Goal: Task Accomplishment & Management: Manage account settings

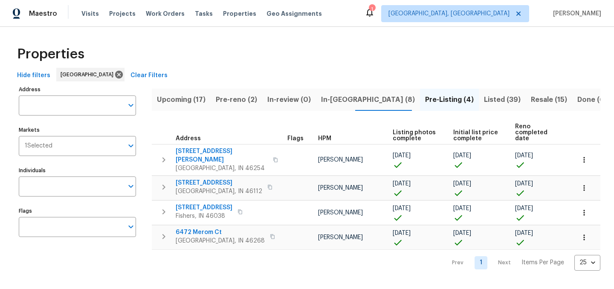
click at [329, 99] on span "In-reno (8)" at bounding box center [368, 100] width 94 height 12
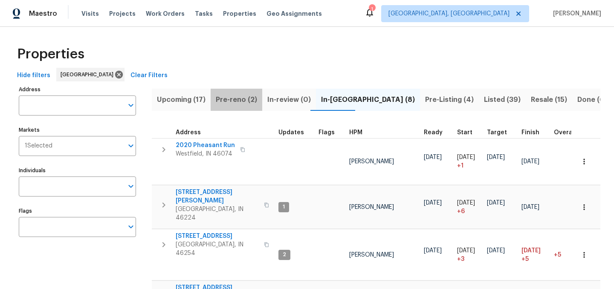
click at [240, 101] on span "Pre-reno (2)" at bounding box center [236, 100] width 41 height 12
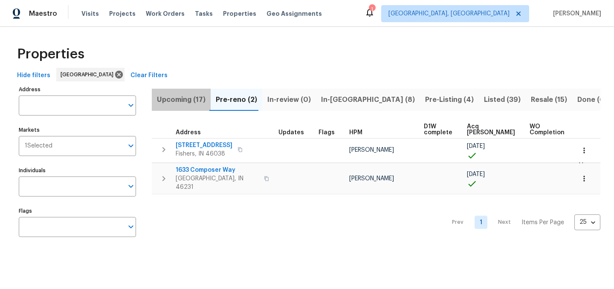
click at [185, 97] on span "Upcoming (17)" at bounding box center [181, 100] width 49 height 12
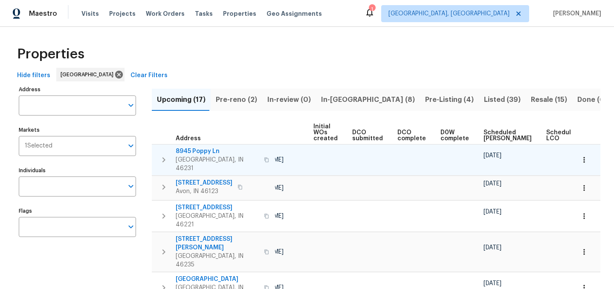
scroll to position [0, 94]
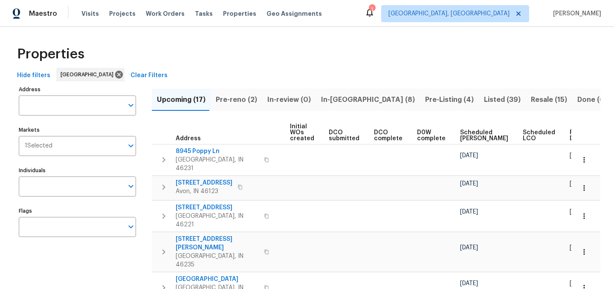
click at [570, 137] on span "Ready Date" at bounding box center [579, 136] width 19 height 12
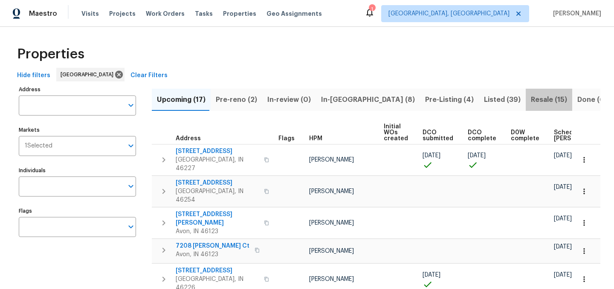
click at [531, 99] on span "Resale (15)" at bounding box center [549, 100] width 36 height 12
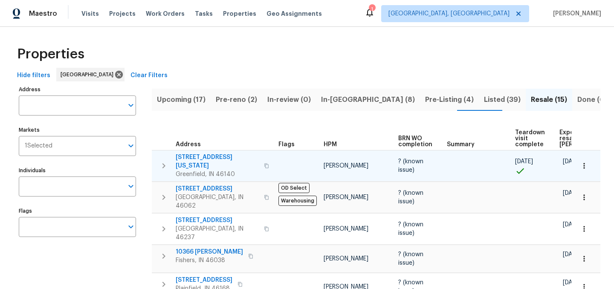
scroll to position [0, 66]
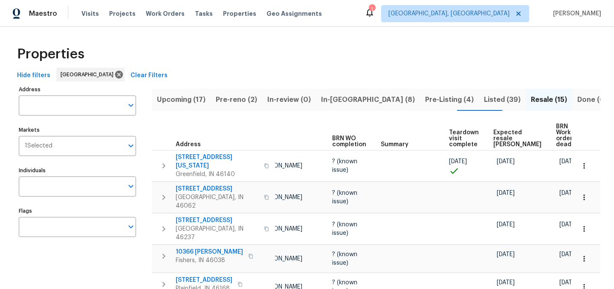
click at [501, 133] on span "Expected resale COE" at bounding box center [517, 139] width 48 height 18
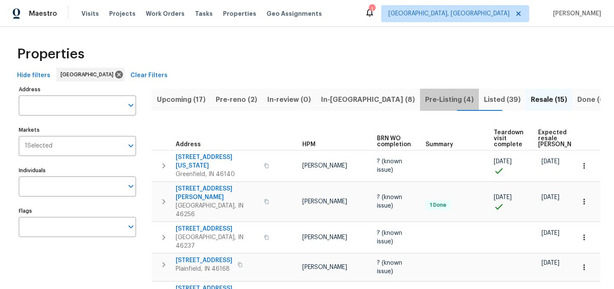
click at [425, 103] on span "Pre-Listing (4)" at bounding box center [449, 100] width 49 height 12
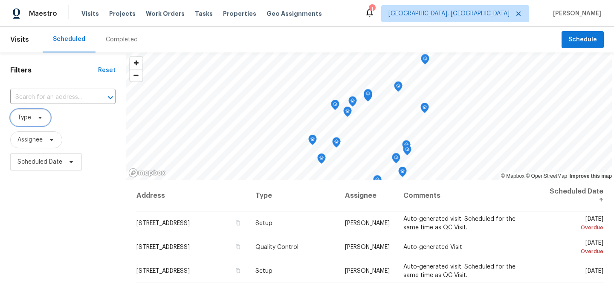
click at [43, 122] on span "Type" at bounding box center [30, 117] width 41 height 17
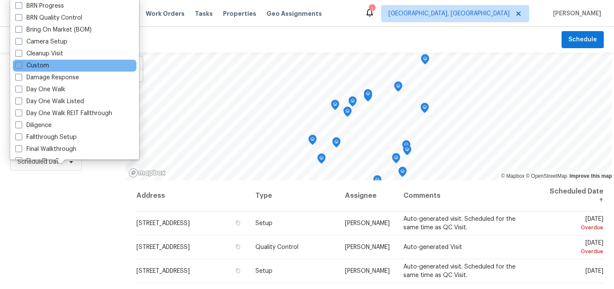
scroll to position [70, 0]
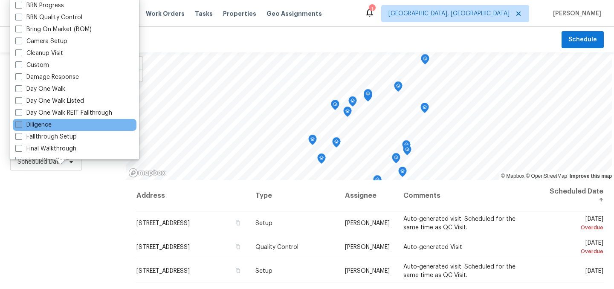
click at [39, 122] on label "Diligence" at bounding box center [33, 125] width 36 height 9
click at [21, 122] on input "Diligence" at bounding box center [18, 124] width 6 height 6
checkbox input "true"
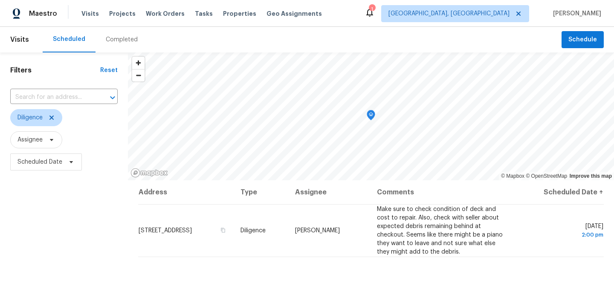
click at [35, 229] on div "Filters Reset ​ Diligence Assignee Scheduled Date" at bounding box center [64, 231] width 128 height 359
click at [55, 119] on icon at bounding box center [51, 117] width 7 height 7
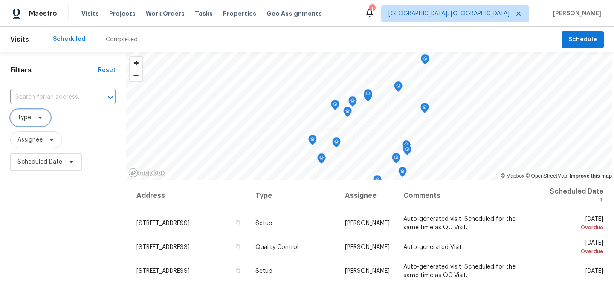
click at [28, 119] on span "Type" at bounding box center [24, 117] width 14 height 9
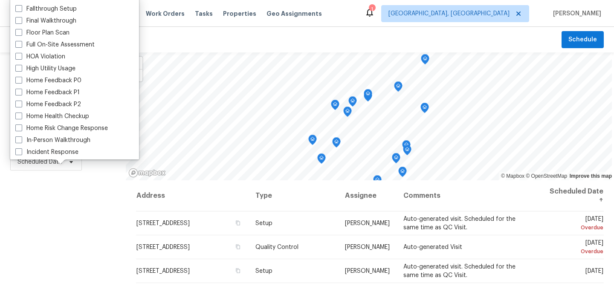
scroll to position [194, 0]
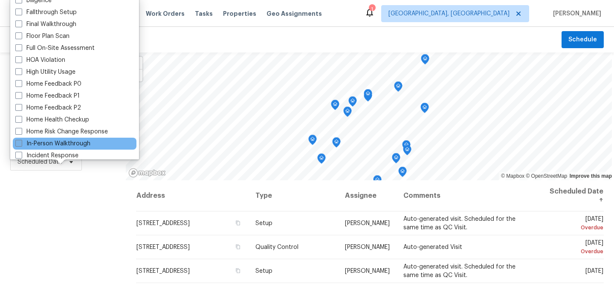
click at [49, 145] on label "In-Person Walkthrough" at bounding box center [52, 143] width 75 height 9
click at [21, 145] on input "In-Person Walkthrough" at bounding box center [18, 142] width 6 height 6
checkbox input "true"
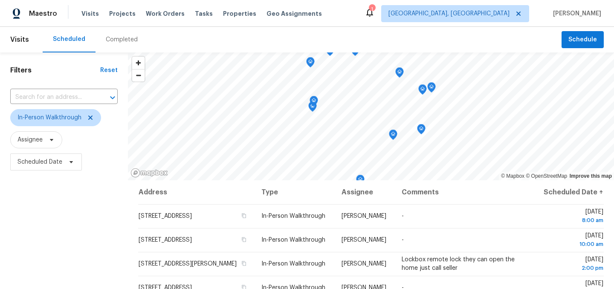
click at [58, 227] on div "Filters Reset ​ In-Person Walkthrough Assignee Scheduled Date" at bounding box center [64, 231] width 128 height 359
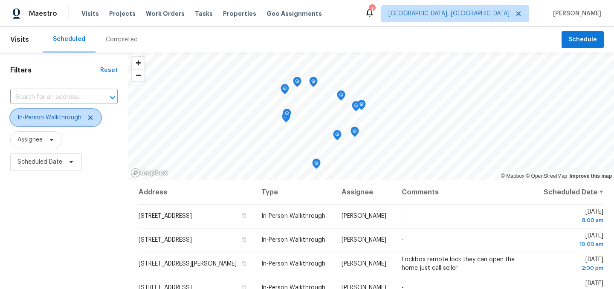
click at [89, 119] on icon at bounding box center [90, 118] width 4 height 4
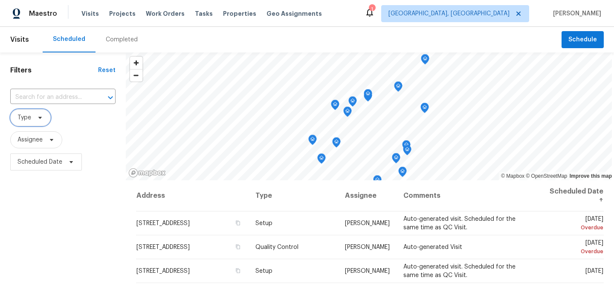
click at [29, 117] on span "Type" at bounding box center [24, 117] width 14 height 9
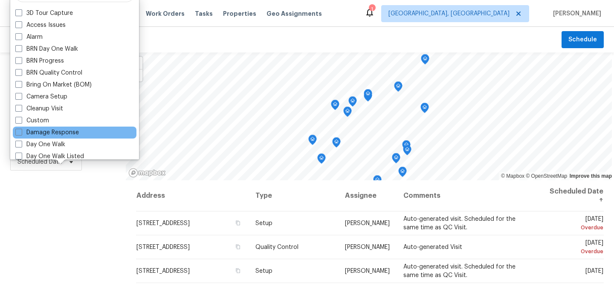
scroll to position [20, 0]
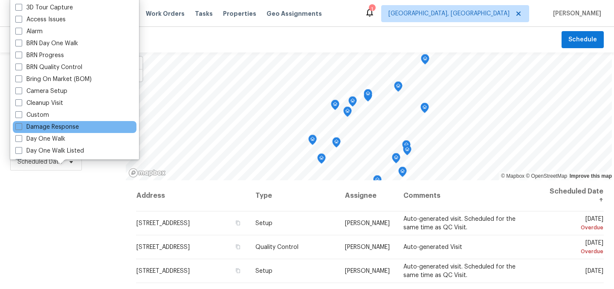
click at [43, 140] on label "Day One Walk" at bounding box center [40, 139] width 50 height 9
click at [21, 140] on input "Day One Walk" at bounding box center [18, 138] width 6 height 6
checkbox input "true"
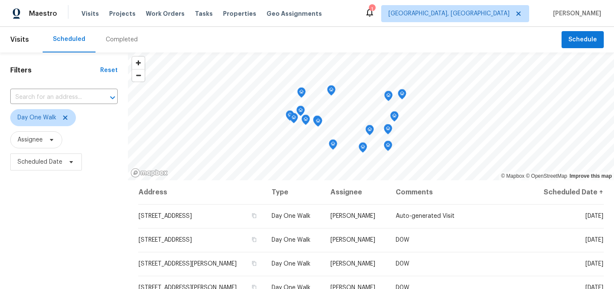
click at [48, 239] on div "Filters Reset ​ Day One Walk Assignee Scheduled Date" at bounding box center [64, 231] width 128 height 359
click at [65, 119] on icon at bounding box center [65, 117] width 7 height 7
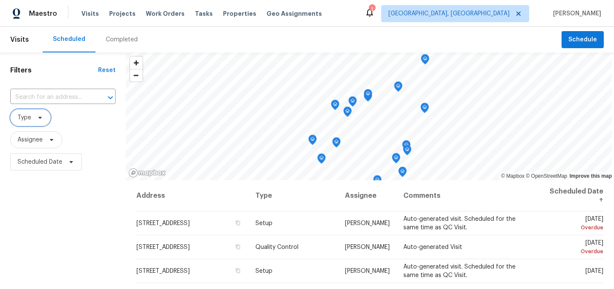
click at [30, 118] on span "Type" at bounding box center [24, 117] width 14 height 9
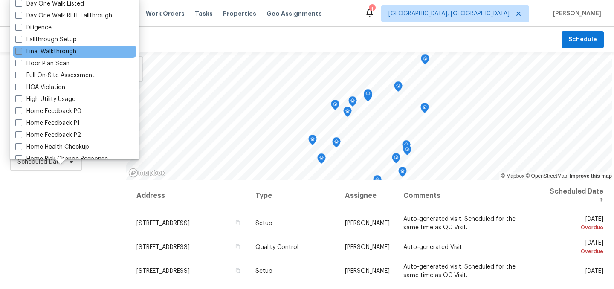
scroll to position [168, 0]
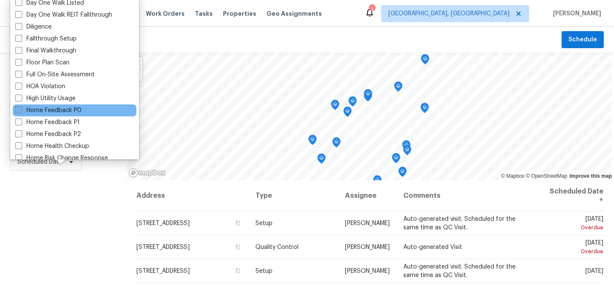
click at [68, 108] on label "Home Feedback P0" at bounding box center [48, 110] width 66 height 9
click at [21, 108] on input "Home Feedback P0" at bounding box center [18, 109] width 6 height 6
checkbox input "true"
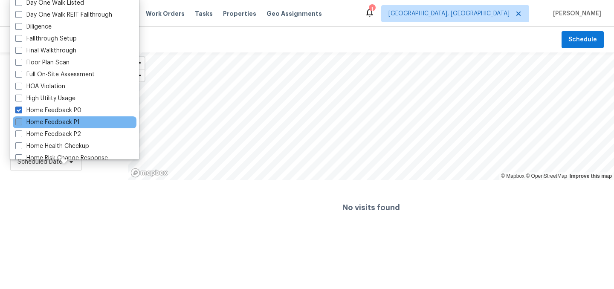
click at [68, 120] on label "Home Feedback P1" at bounding box center [47, 122] width 64 height 9
click at [21, 120] on input "Home Feedback P1" at bounding box center [18, 121] width 6 height 6
checkbox input "true"
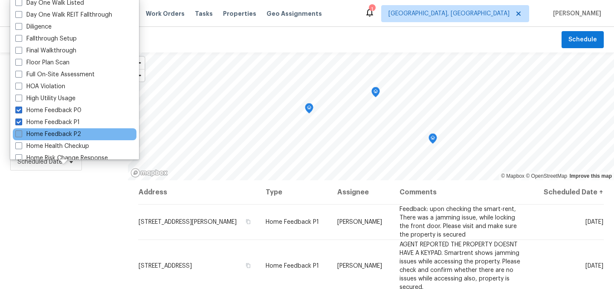
click at [67, 134] on label "Home Feedback P2" at bounding box center [48, 134] width 66 height 9
click at [21, 134] on input "Home Feedback P2" at bounding box center [18, 133] width 6 height 6
checkbox input "true"
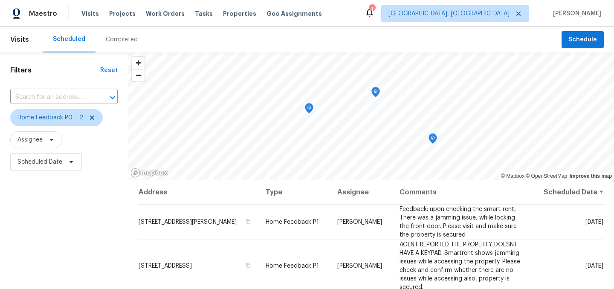
click at [64, 246] on div "Filters Reset ​ Home Feedback P0 + 2 Assignee Scheduled Date" at bounding box center [64, 231] width 128 height 359
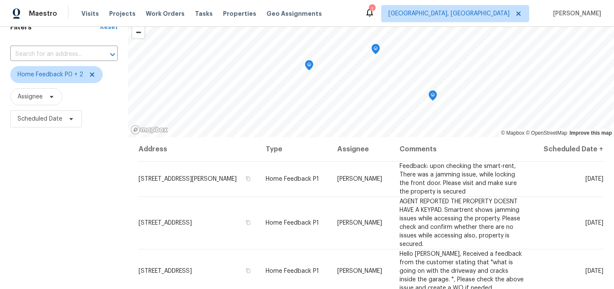
scroll to position [40, 0]
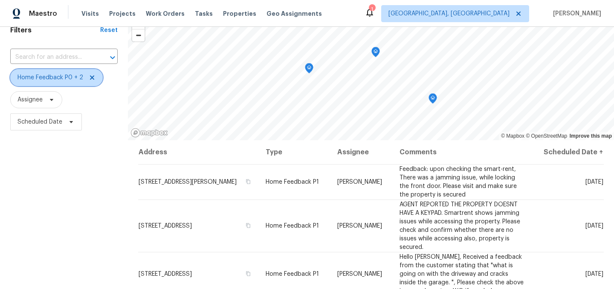
click at [90, 79] on icon at bounding box center [92, 77] width 7 height 7
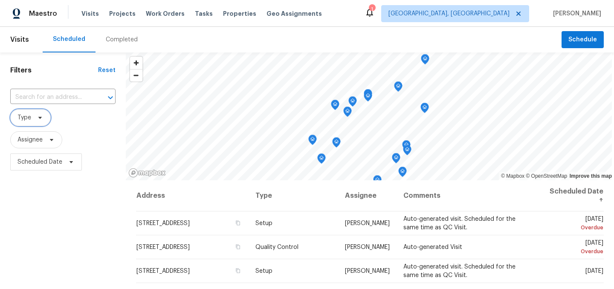
click at [31, 116] on span "Type" at bounding box center [30, 117] width 41 height 17
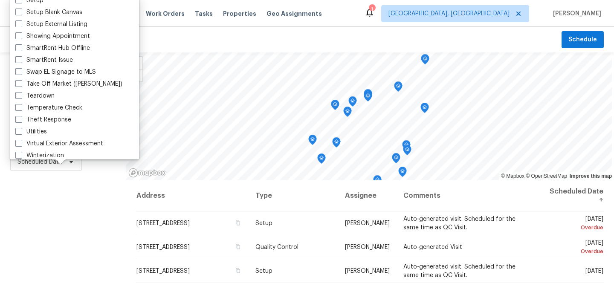
scroll to position [725, 0]
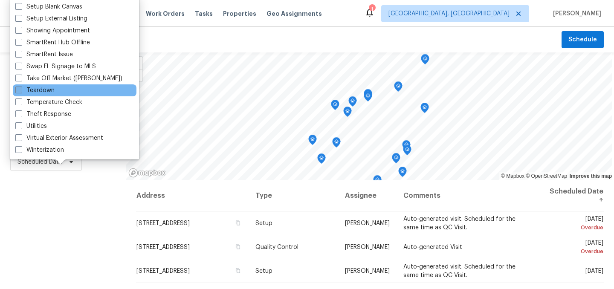
click at [37, 89] on label "Teardown" at bounding box center [34, 90] width 39 height 9
click at [21, 89] on input "Teardown" at bounding box center [18, 89] width 6 height 6
checkbox input "true"
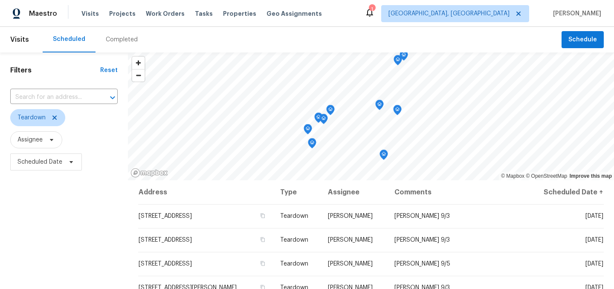
click at [74, 251] on div "Filters Reset ​ Teardown Assignee Scheduled Date" at bounding box center [64, 231] width 128 height 359
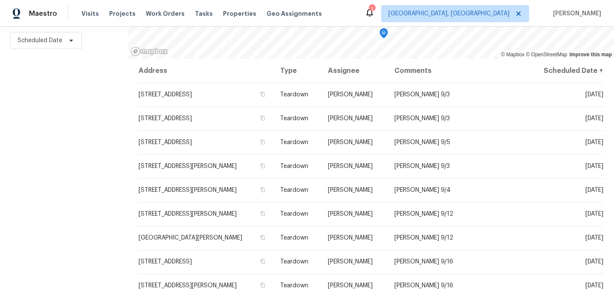
scroll to position [122, 0]
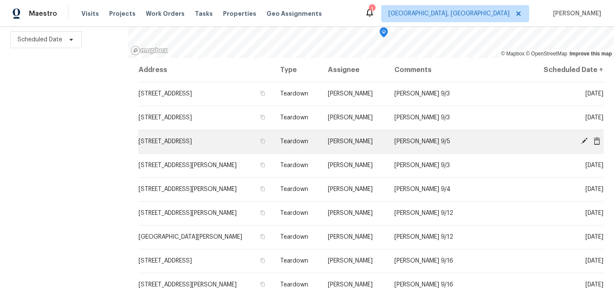
click at [584, 141] on icon at bounding box center [584, 141] width 7 height 7
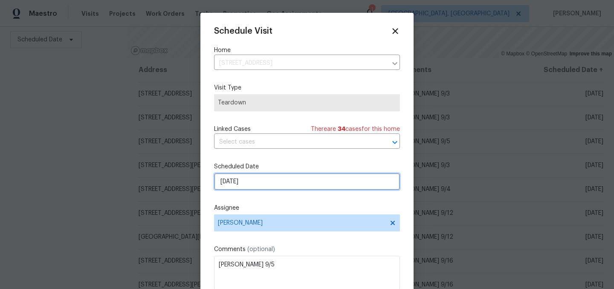
click at [252, 186] on input "9/2/2025" at bounding box center [307, 181] width 186 height 17
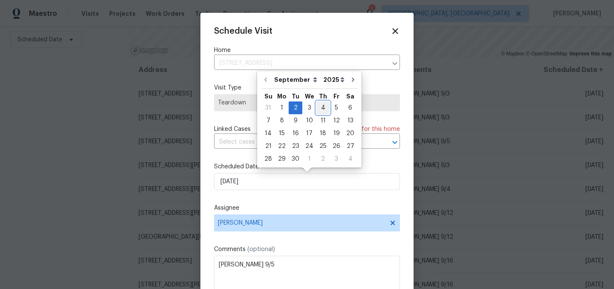
click at [317, 106] on div "4" at bounding box center [322, 108] width 13 height 12
type input "9/4/2025"
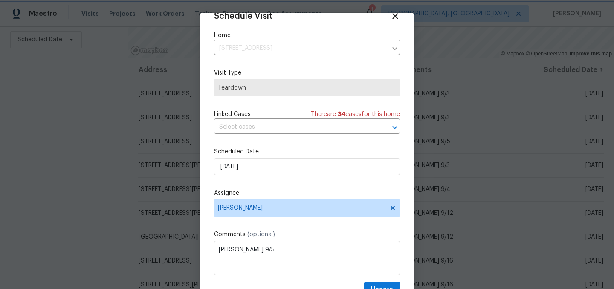
scroll to position [35, 0]
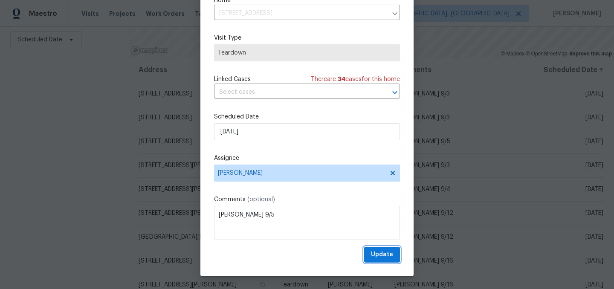
click at [379, 252] on span "Update" at bounding box center [382, 254] width 22 height 11
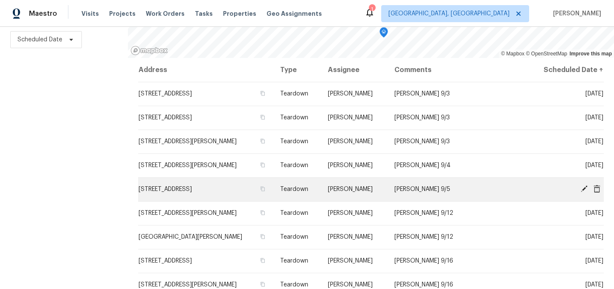
click at [585, 189] on icon at bounding box center [584, 189] width 8 height 8
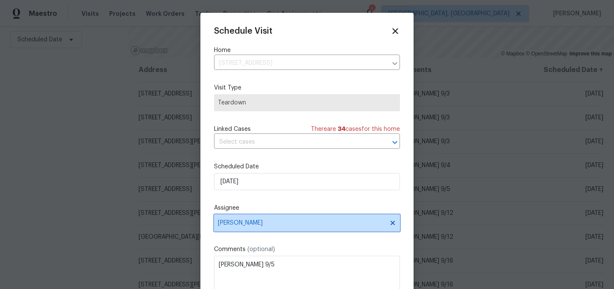
click at [258, 224] on span "[PERSON_NAME]" at bounding box center [301, 223] width 167 height 7
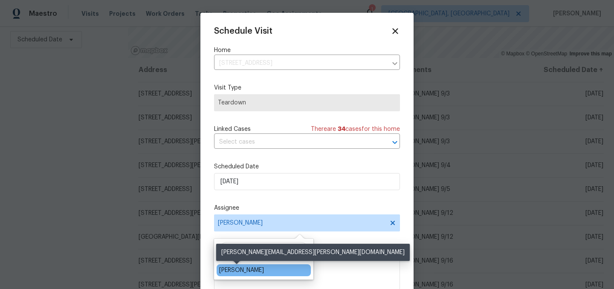
type input "dodd"
click at [241, 271] on div "[PERSON_NAME]" at bounding box center [241, 270] width 45 height 9
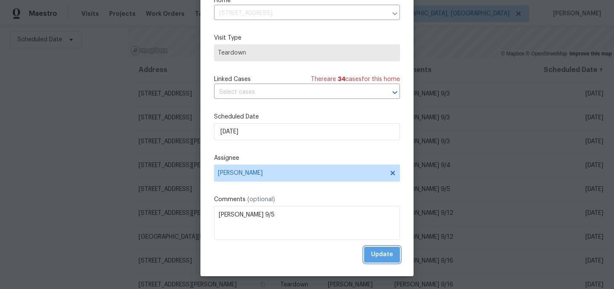
click at [382, 252] on span "Update" at bounding box center [382, 254] width 22 height 11
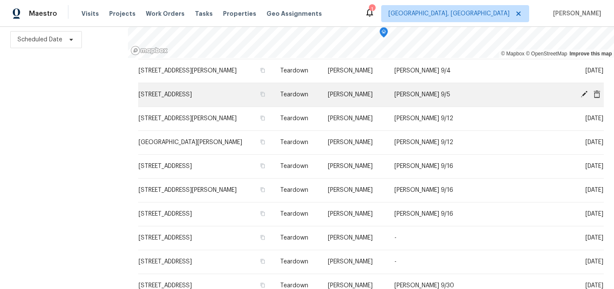
scroll to position [110, 0]
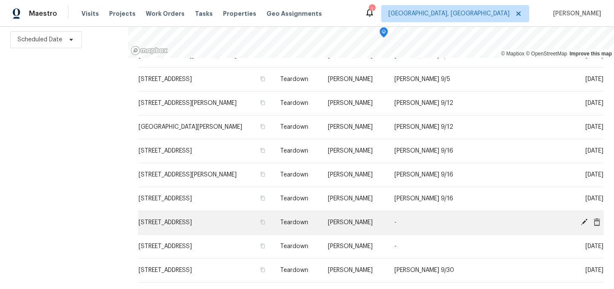
click at [584, 221] on icon at bounding box center [584, 222] width 7 height 7
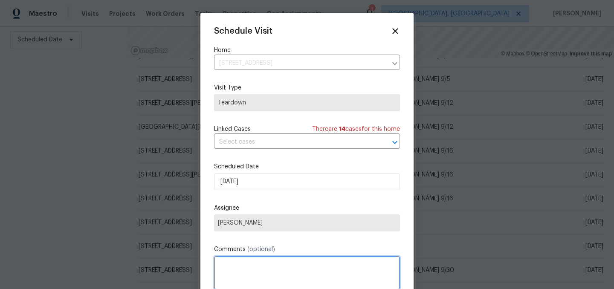
click at [244, 258] on textarea at bounding box center [307, 273] width 186 height 34
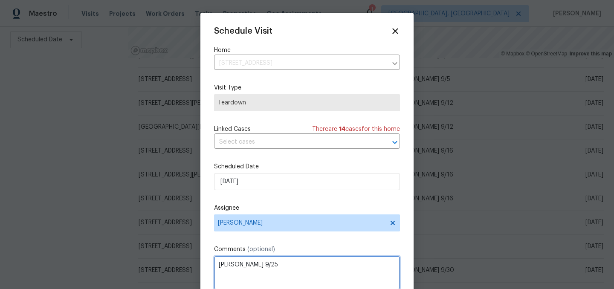
type textarea "COE 9/25"
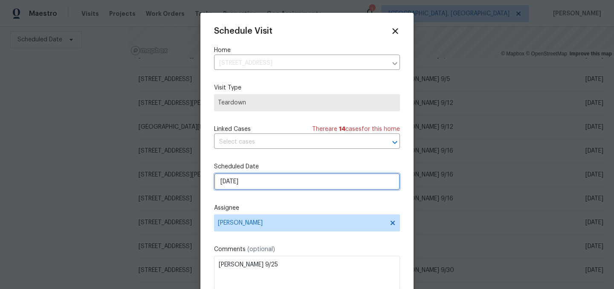
click at [260, 179] on input "9/21/2025" at bounding box center [307, 181] width 186 height 17
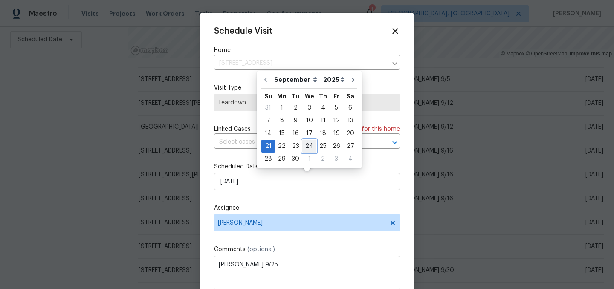
click at [307, 148] on div "24" at bounding box center [309, 146] width 14 height 12
type input "9/24/2025"
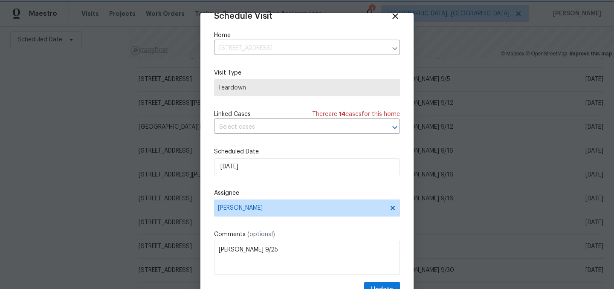
scroll to position [35, 0]
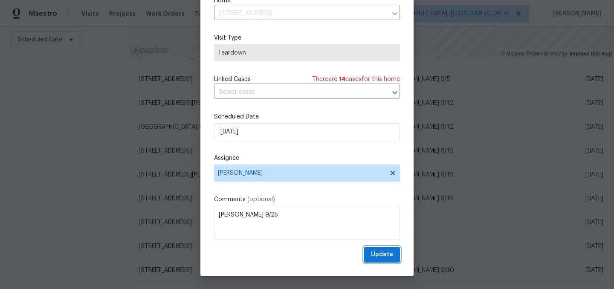
click at [380, 251] on span "Update" at bounding box center [382, 254] width 22 height 11
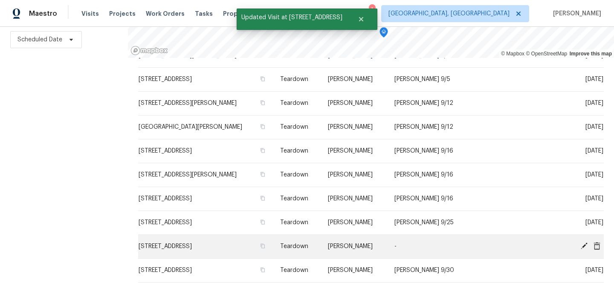
click at [583, 246] on icon at bounding box center [584, 246] width 7 height 7
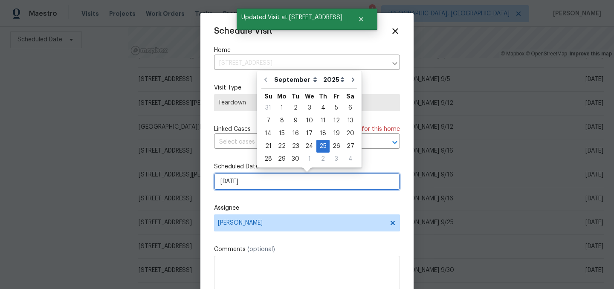
click at [252, 182] on input "9/25/2025" at bounding box center [307, 181] width 186 height 17
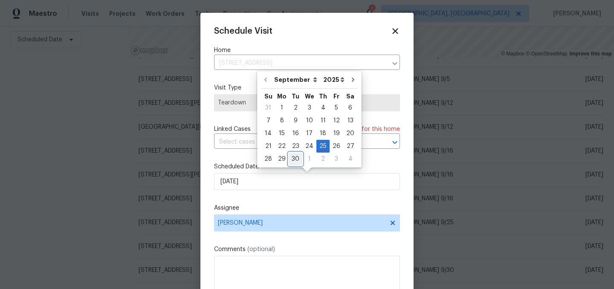
click at [293, 160] on div "30" at bounding box center [296, 159] width 14 height 12
type input "9/30/2025"
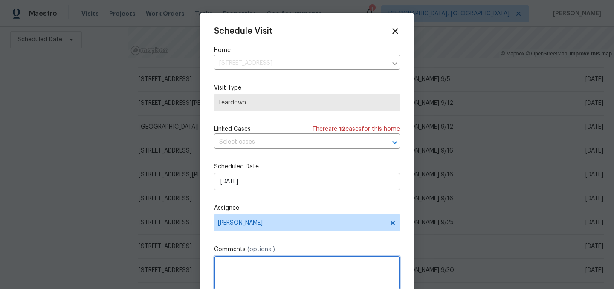
click at [249, 261] on textarea at bounding box center [307, 273] width 186 height 34
type textarea "COE 10/1"
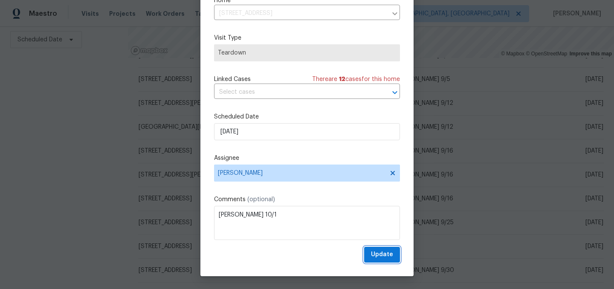
click at [386, 253] on span "Update" at bounding box center [382, 254] width 22 height 11
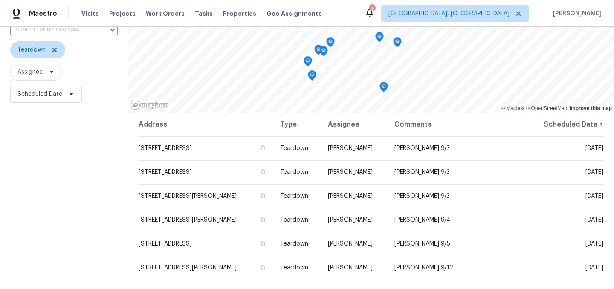
scroll to position [0, 0]
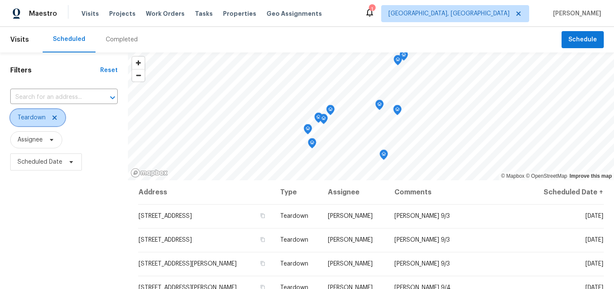
click at [55, 118] on icon at bounding box center [54, 117] width 7 height 7
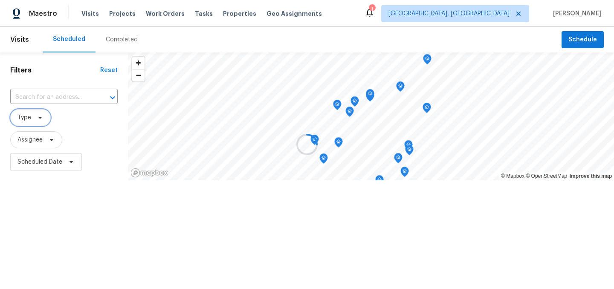
click at [25, 120] on span "Type" at bounding box center [24, 117] width 14 height 9
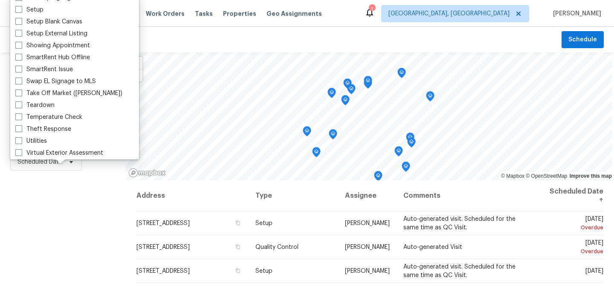
scroll to position [725, 0]
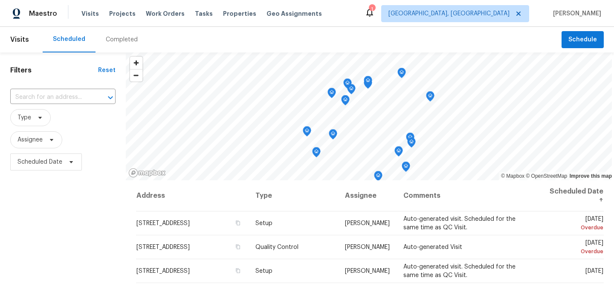
click at [47, 183] on div "Filters Reset ​ Type Assignee Scheduled Date" at bounding box center [63, 231] width 126 height 359
click at [27, 114] on span "Type" at bounding box center [24, 117] width 14 height 9
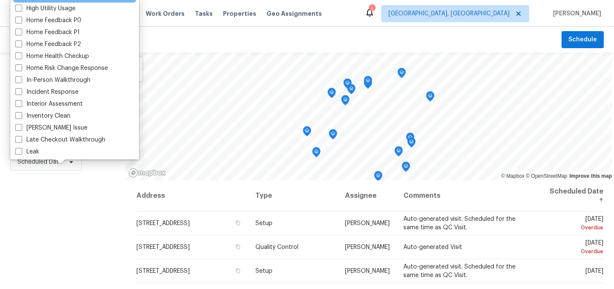
scroll to position [259, 0]
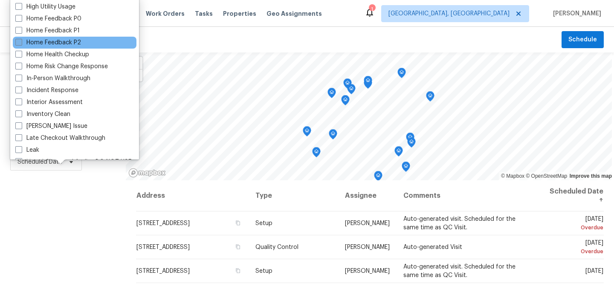
click at [49, 40] on label "Home Feedback P2" at bounding box center [48, 42] width 66 height 9
click at [21, 40] on input "Home Feedback P2" at bounding box center [18, 41] width 6 height 6
checkbox input "true"
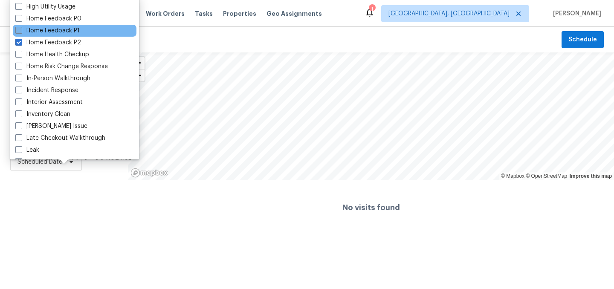
click at [47, 30] on label "Home Feedback P1" at bounding box center [47, 30] width 64 height 9
click at [21, 30] on input "Home Feedback P1" at bounding box center [18, 29] width 6 height 6
checkbox input "true"
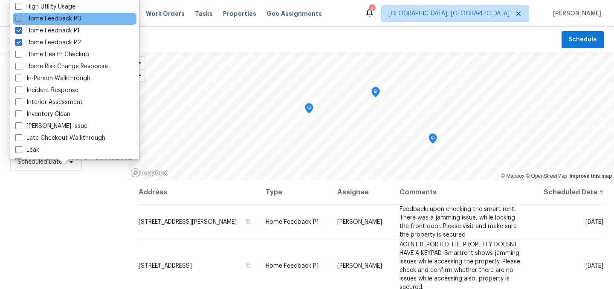
click at [46, 20] on label "Home Feedback P0" at bounding box center [48, 18] width 66 height 9
click at [21, 20] on input "Home Feedback P0" at bounding box center [18, 17] width 6 height 6
checkbox input "true"
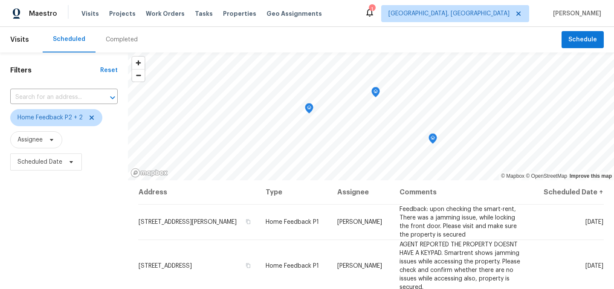
click at [67, 201] on div "Filters Reset ​ Home Feedback P2 + 2 Assignee Scheduled Date" at bounding box center [64, 231] width 128 height 359
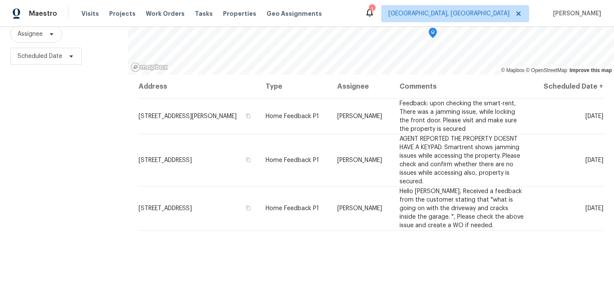
scroll to position [122, 0]
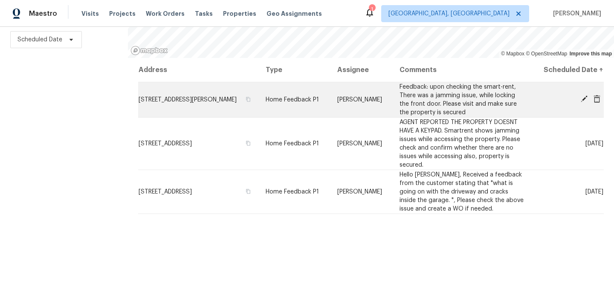
click at [582, 102] on div at bounding box center [571, 99] width 64 height 9
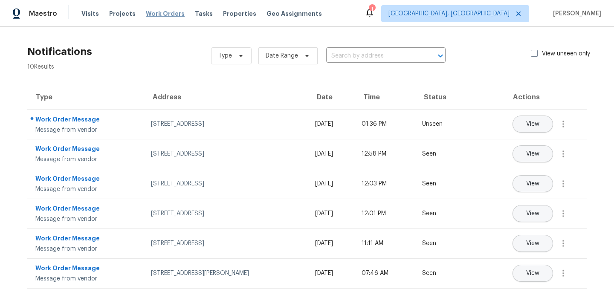
click at [157, 11] on span "Work Orders" at bounding box center [165, 13] width 39 height 9
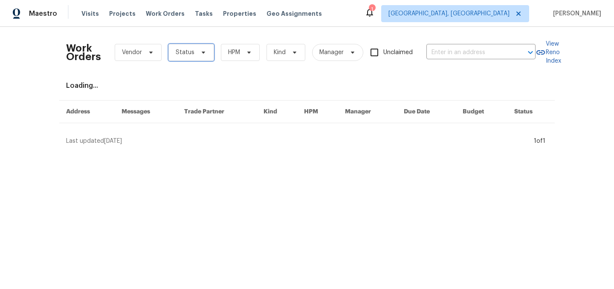
click at [190, 46] on span "Status" at bounding box center [191, 52] width 46 height 17
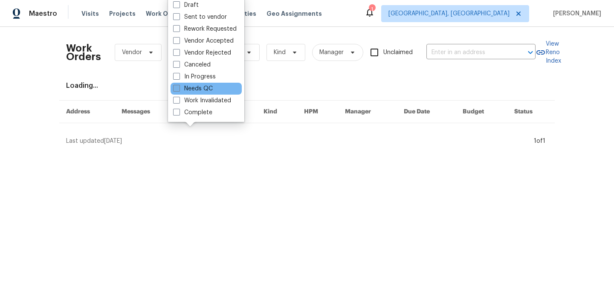
click at [199, 90] on label "Needs QC" at bounding box center [193, 88] width 40 height 9
click at [179, 90] on input "Needs QC" at bounding box center [176, 87] width 6 height 6
checkbox input "true"
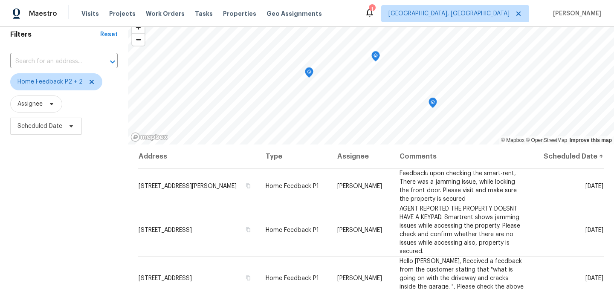
scroll to position [36, 0]
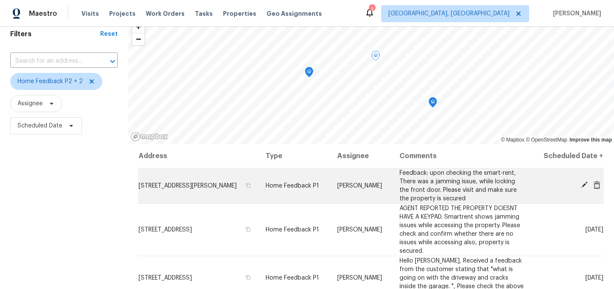
click at [584, 185] on icon at bounding box center [584, 185] width 7 height 7
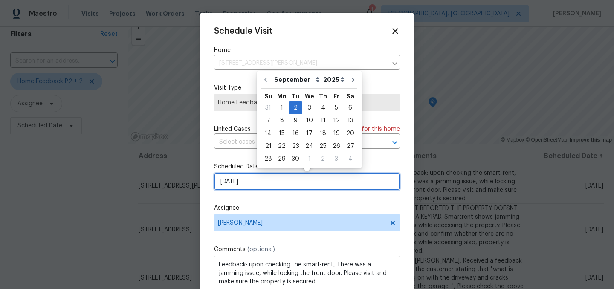
click at [256, 179] on input "[DATE]" at bounding box center [307, 181] width 186 height 17
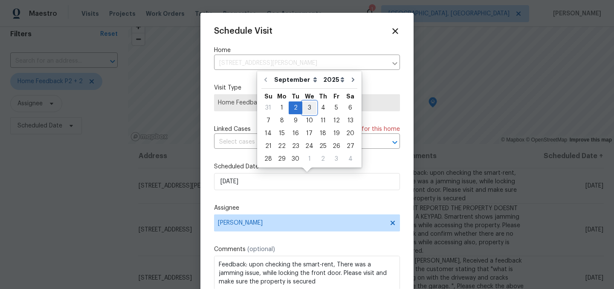
click at [311, 107] on div "3" at bounding box center [309, 108] width 14 height 12
type input "[DATE]"
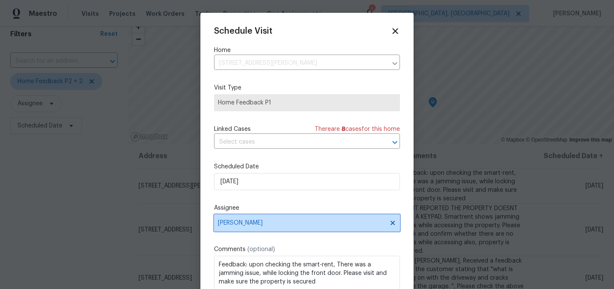
click at [257, 226] on span "[PERSON_NAME]" at bounding box center [301, 223] width 167 height 7
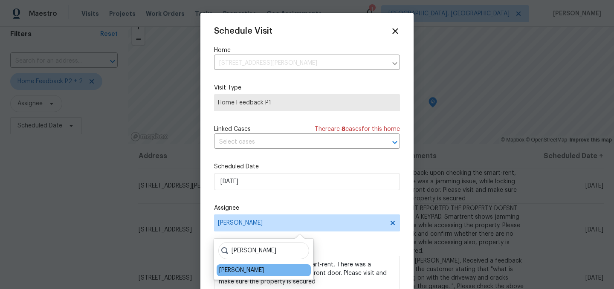
type input "[PERSON_NAME]"
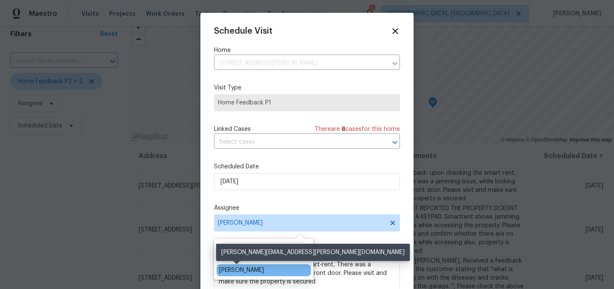
click at [243, 268] on div "[PERSON_NAME]" at bounding box center [241, 270] width 45 height 9
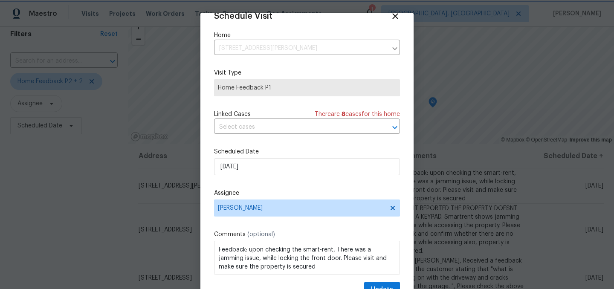
scroll to position [35, 0]
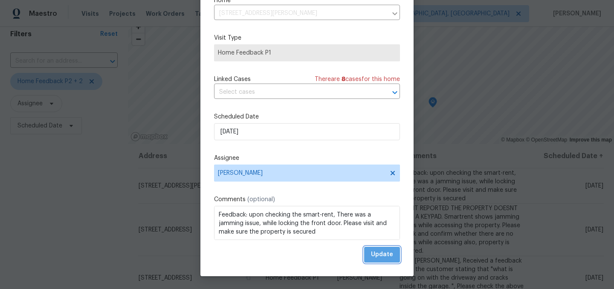
click at [384, 254] on span "Update" at bounding box center [382, 254] width 22 height 11
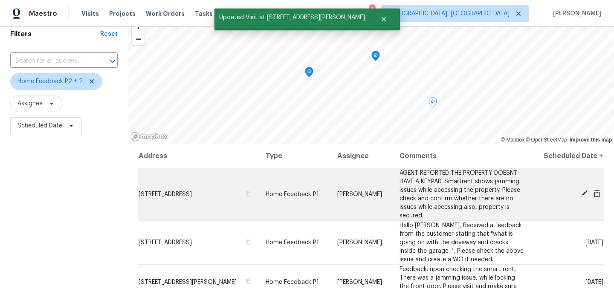
click at [585, 194] on icon at bounding box center [584, 194] width 8 height 8
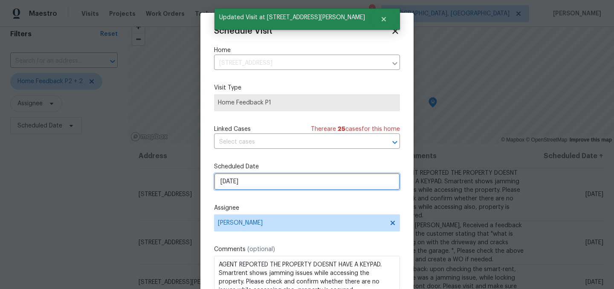
click at [246, 183] on input "9/2/2025" at bounding box center [307, 181] width 186 height 17
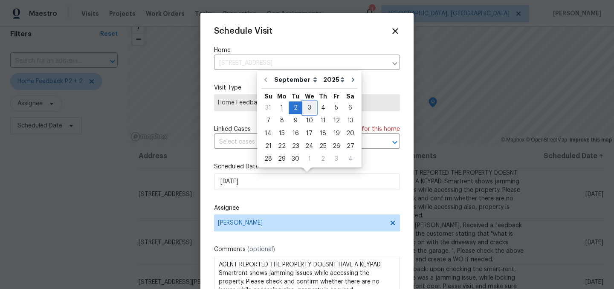
click at [307, 110] on div "3" at bounding box center [309, 108] width 14 height 12
type input "9/3/2025"
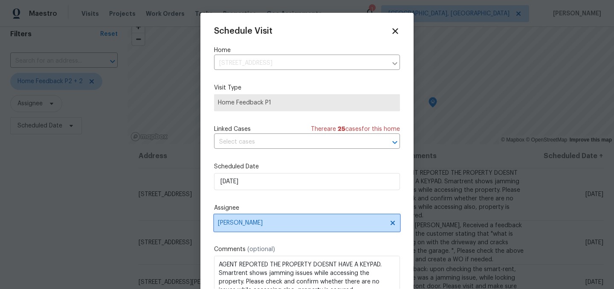
click at [246, 225] on span "[PERSON_NAME]" at bounding box center [301, 223] width 167 height 7
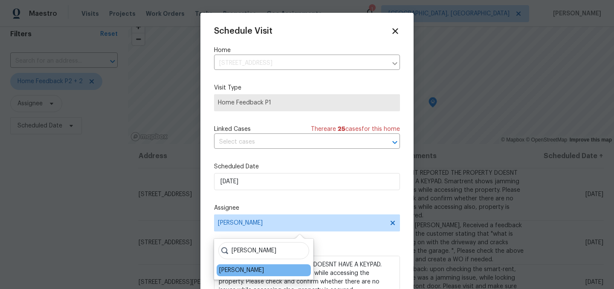
type input "dodd"
click at [241, 267] on div "[PERSON_NAME]" at bounding box center [241, 270] width 45 height 9
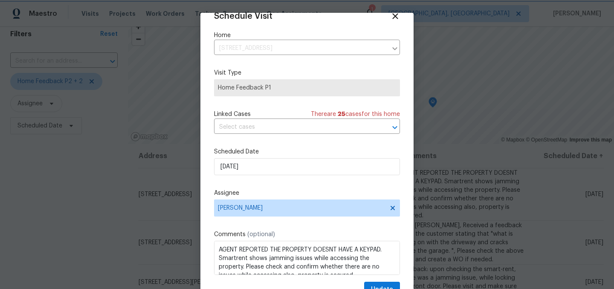
scroll to position [9, 0]
click at [383, 287] on span "Update" at bounding box center [382, 289] width 22 height 11
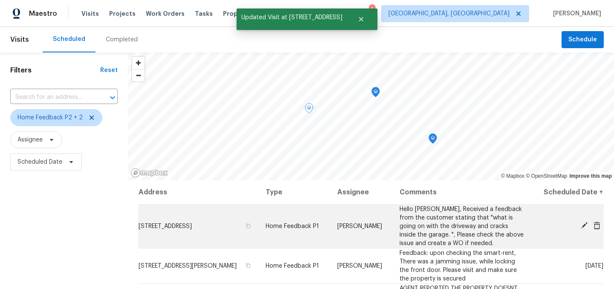
click at [584, 224] on icon at bounding box center [584, 225] width 7 height 7
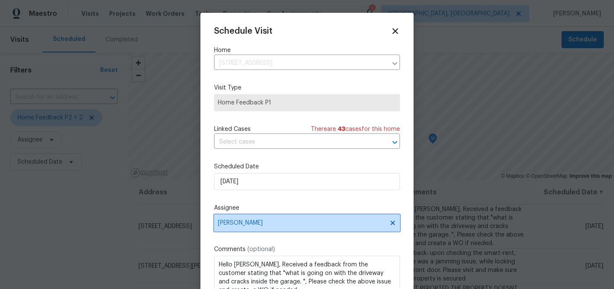
click at [241, 223] on span "[PERSON_NAME]" at bounding box center [301, 223] width 167 height 7
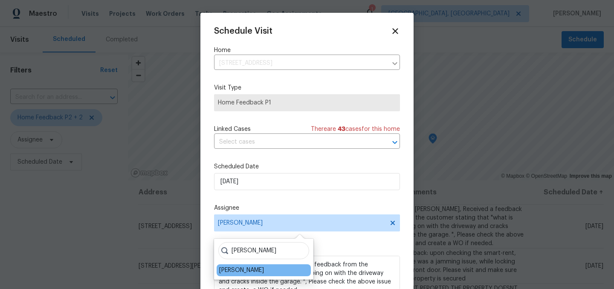
type input "dodd"
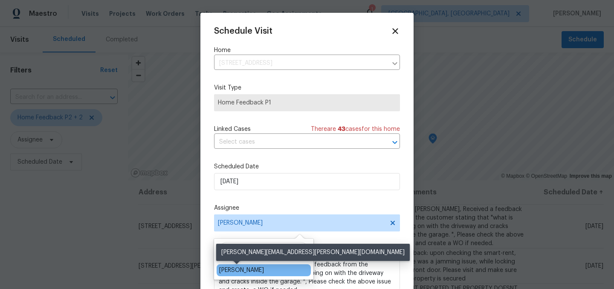
click at [243, 270] on div "[PERSON_NAME]" at bounding box center [241, 270] width 45 height 9
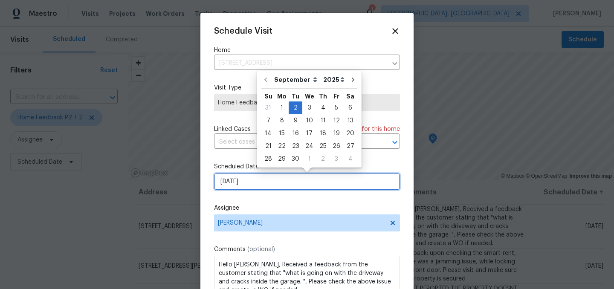
click at [249, 184] on input "9/2/2025" at bounding box center [307, 181] width 186 height 17
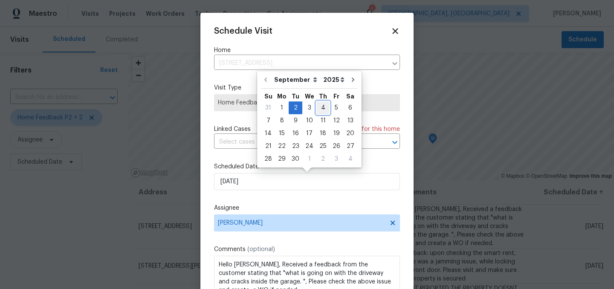
click at [319, 109] on div "4" at bounding box center [322, 108] width 13 height 12
type input "9/4/2025"
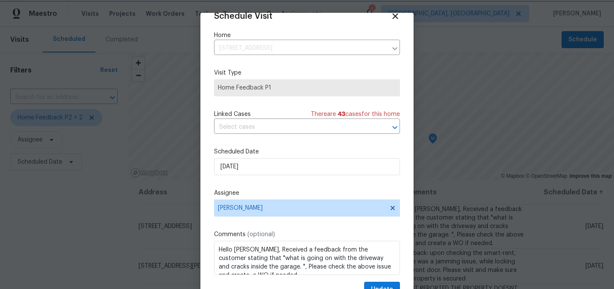
scroll to position [35, 0]
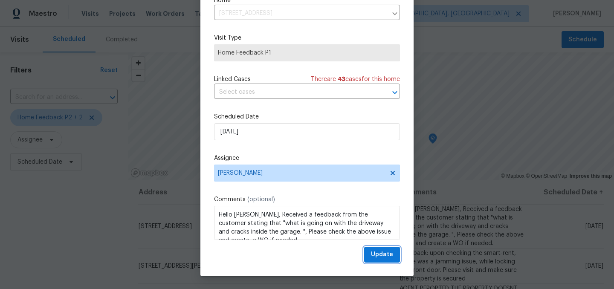
click at [384, 253] on span "Update" at bounding box center [382, 254] width 22 height 11
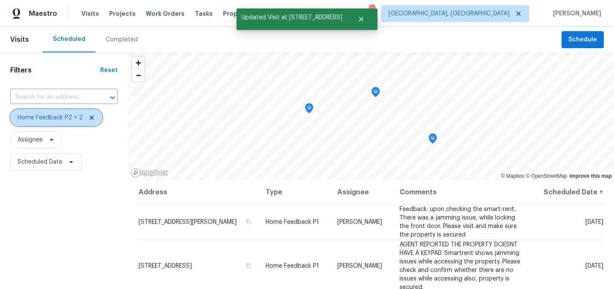
click at [90, 116] on icon at bounding box center [91, 117] width 7 height 7
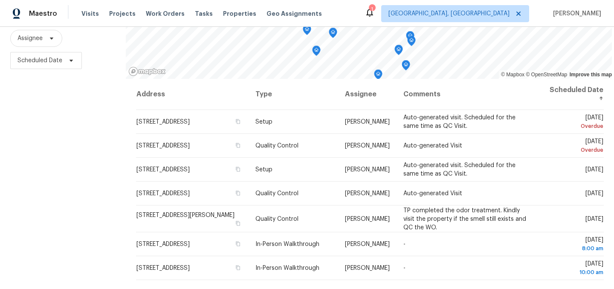
scroll to position [107, 0]
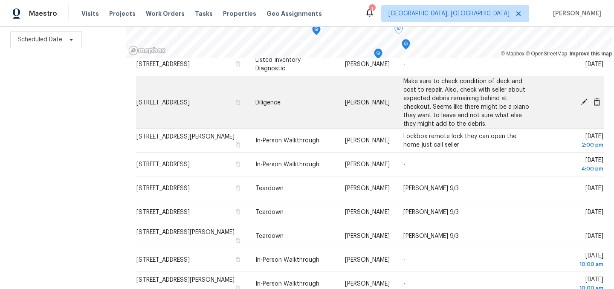
scroll to position [260, 0]
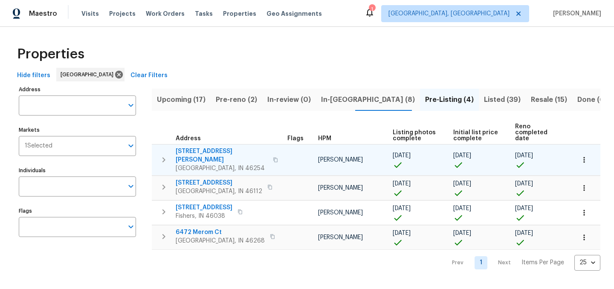
click at [202, 147] on span "[STREET_ADDRESS][PERSON_NAME]" at bounding box center [222, 155] width 92 height 17
click at [590, 151] on button "button" at bounding box center [584, 160] width 19 height 19
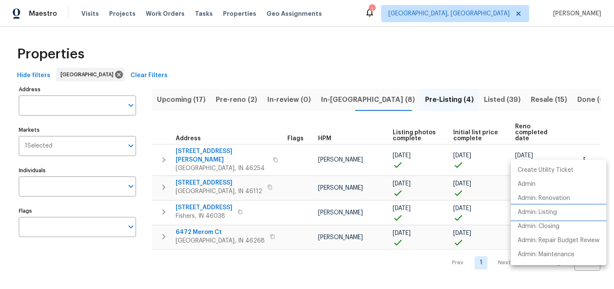
click at [552, 210] on p "Admin: Listing" at bounding box center [537, 212] width 39 height 9
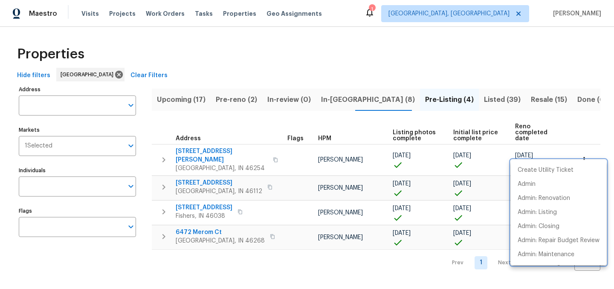
click at [287, 120] on div at bounding box center [307, 144] width 614 height 289
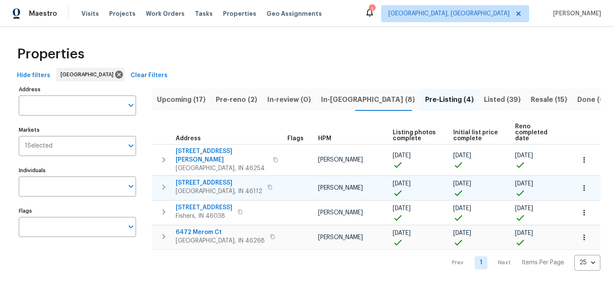
click at [586, 184] on icon "button" at bounding box center [584, 188] width 9 height 9
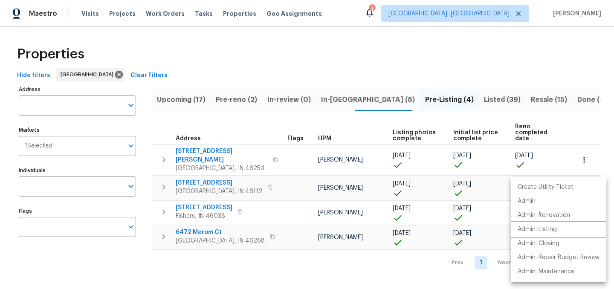
click at [551, 229] on p "Admin: Listing" at bounding box center [537, 229] width 39 height 9
click at [278, 255] on div at bounding box center [307, 144] width 614 height 289
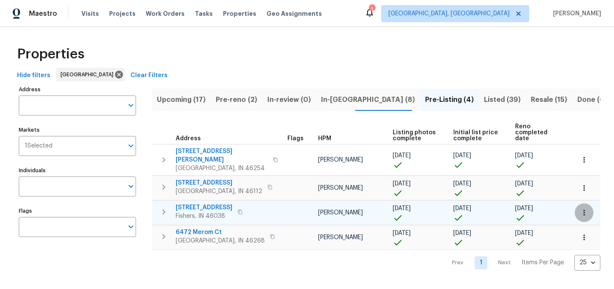
click at [585, 209] on icon "button" at bounding box center [584, 213] width 9 height 9
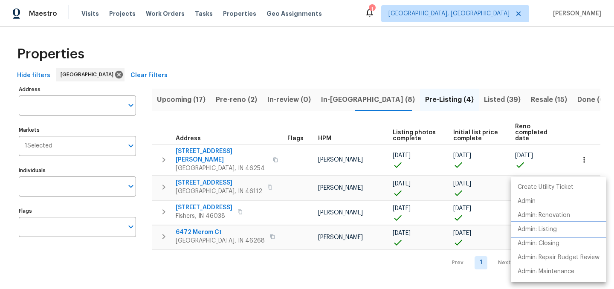
click at [546, 231] on p "Admin: Listing" at bounding box center [537, 229] width 39 height 9
click at [347, 38] on div at bounding box center [307, 144] width 614 height 289
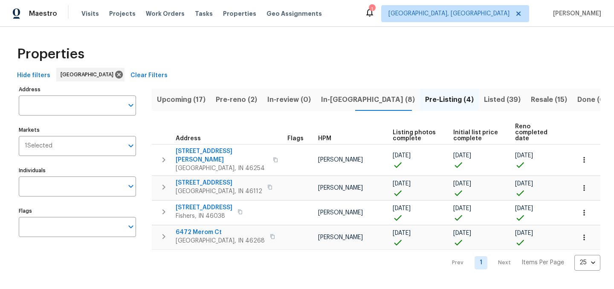
click at [333, 100] on span "In-reno (8)" at bounding box center [368, 100] width 94 height 12
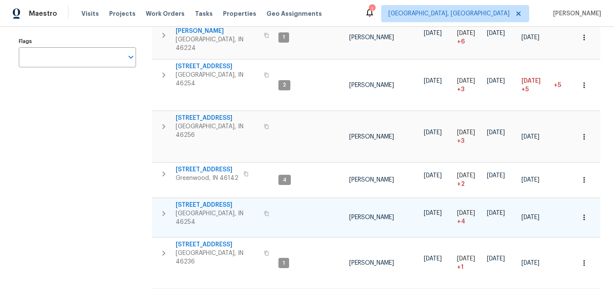
scroll to position [214, 0]
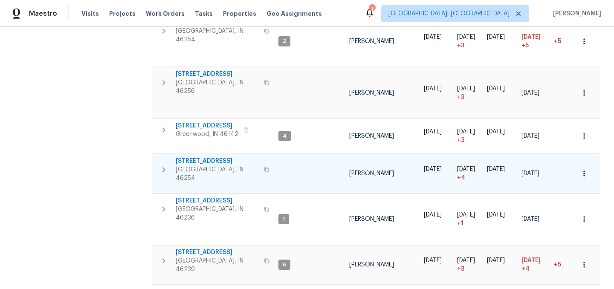
click at [206, 157] on span "[STREET_ADDRESS]" at bounding box center [217, 161] width 83 height 9
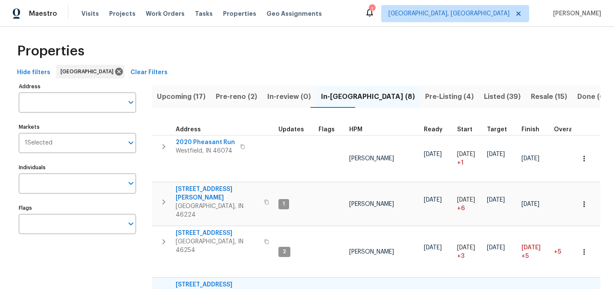
scroll to position [0, 0]
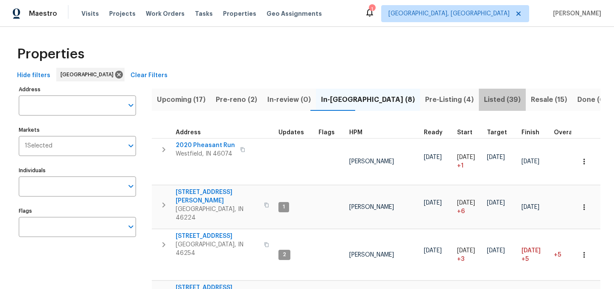
click at [484, 98] on span "Listed (39)" at bounding box center [502, 100] width 37 height 12
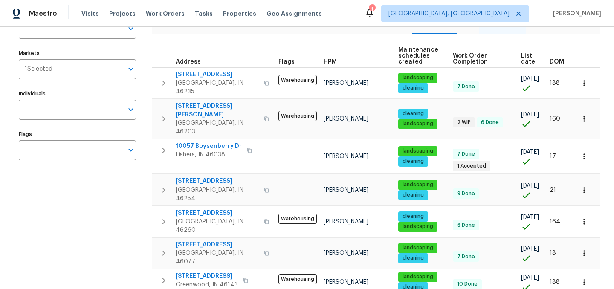
scroll to position [61, 0]
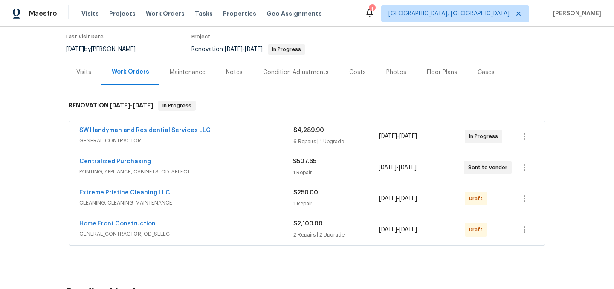
scroll to position [81, 0]
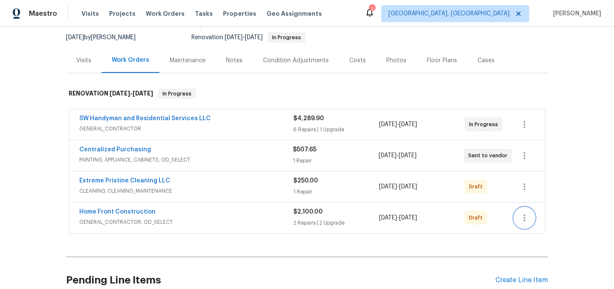
click at [527, 220] on icon "button" at bounding box center [524, 218] width 10 height 10
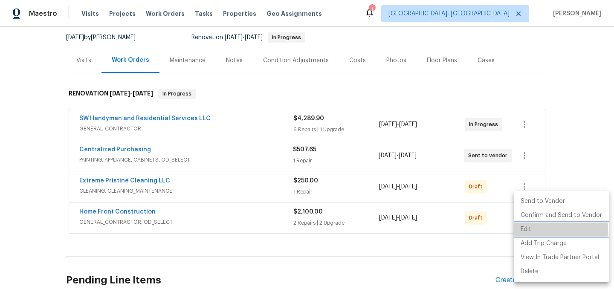
click at [529, 230] on li "Edit" at bounding box center [561, 230] width 95 height 14
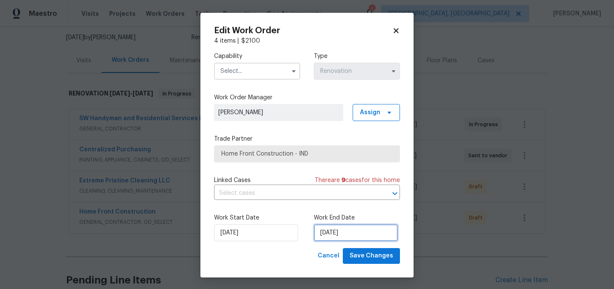
click at [336, 232] on input "[DATE]" at bounding box center [356, 232] width 84 height 17
select select "8"
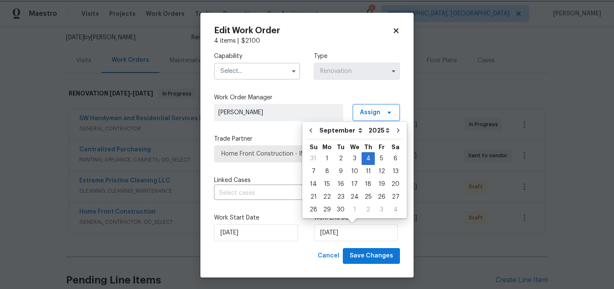
click at [299, 242] on div "Work Start Date 8/29/2025 Work End Date 9/4/2025" at bounding box center [307, 227] width 186 height 41
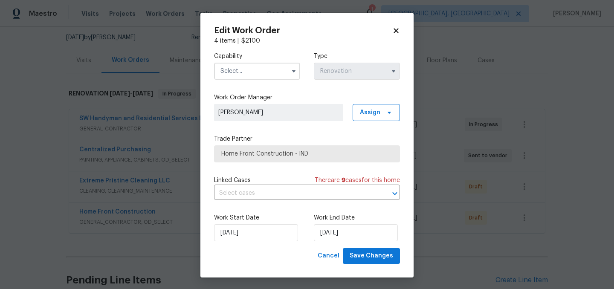
click at [257, 70] on input "text" at bounding box center [257, 71] width 86 height 17
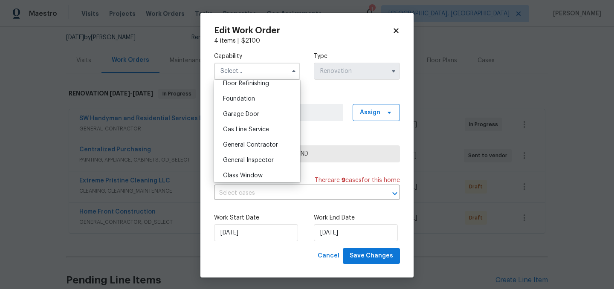
scroll to position [356, 0]
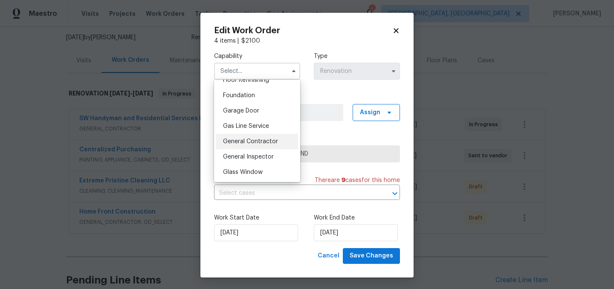
click at [262, 142] on span "General Contractor" at bounding box center [250, 142] width 55 height 6
type input "General Contractor"
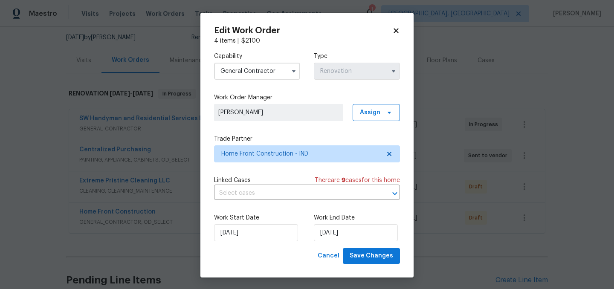
click at [398, 28] on icon at bounding box center [396, 30] width 5 height 5
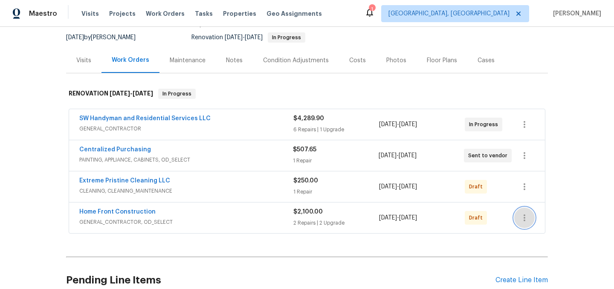
click at [523, 220] on icon "button" at bounding box center [524, 218] width 10 height 10
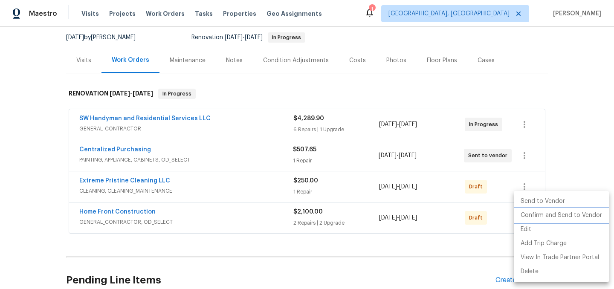
click at [552, 217] on li "Confirm and Send to Vendor" at bounding box center [561, 216] width 95 height 14
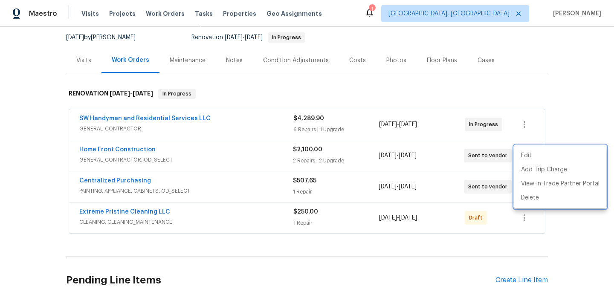
click at [296, 258] on div at bounding box center [307, 144] width 614 height 289
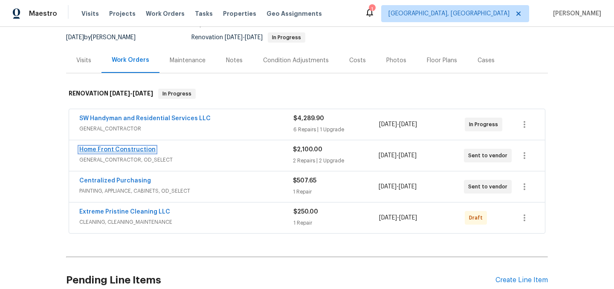
click at [116, 150] on link "Home Front Construction" at bounding box center [117, 150] width 76 height 6
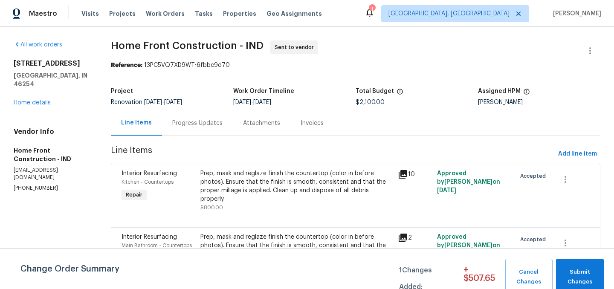
click at [216, 122] on div "Progress Updates" at bounding box center [197, 123] width 50 height 9
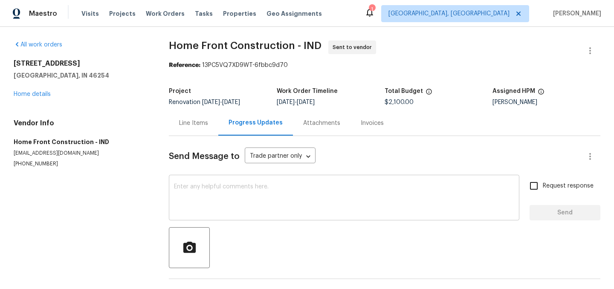
click at [226, 183] on div "x ​" at bounding box center [344, 198] width 351 height 43
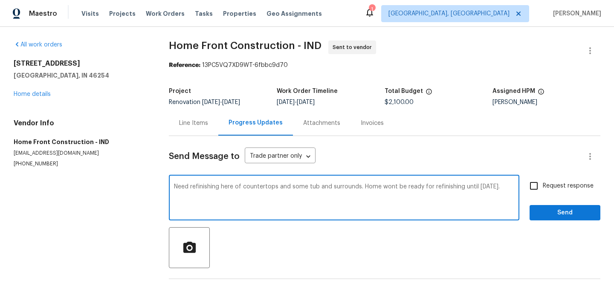
click at [394, 188] on textarea "Need refinishing here of countertops and some tub and surrounds. Home wont be r…" at bounding box center [344, 199] width 340 height 30
type textarea "Need refinishing here of countertops and some tub and surrounds. Home won't be …"
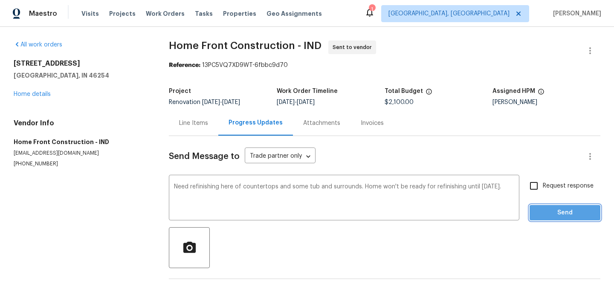
click at [571, 210] on span "Send" at bounding box center [564, 213] width 57 height 11
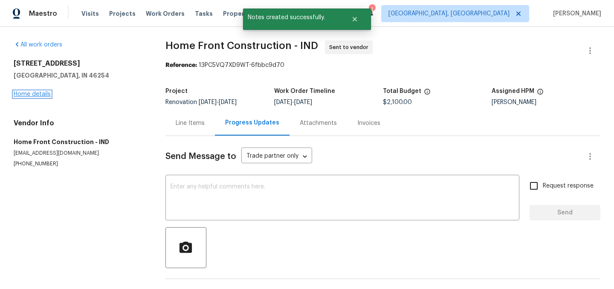
click at [41, 96] on link "Home details" at bounding box center [32, 94] width 37 height 6
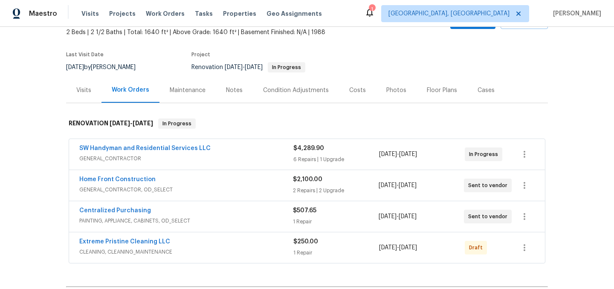
scroll to position [53, 0]
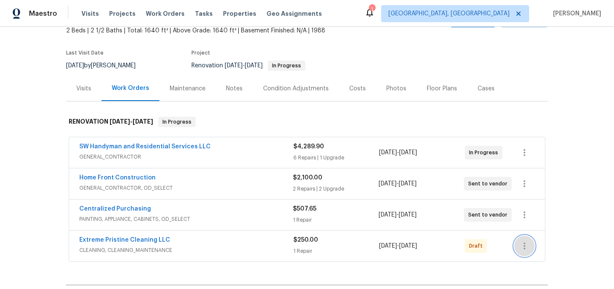
click at [525, 245] on icon "button" at bounding box center [524, 246] width 10 height 10
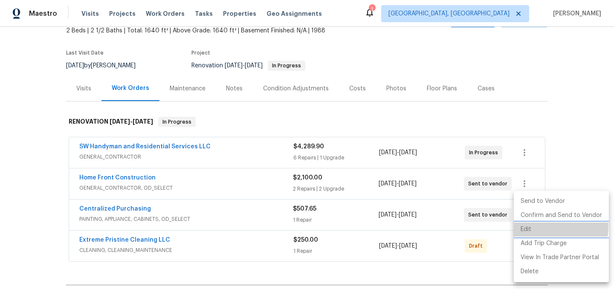
click at [538, 226] on li "Edit" at bounding box center [561, 230] width 95 height 14
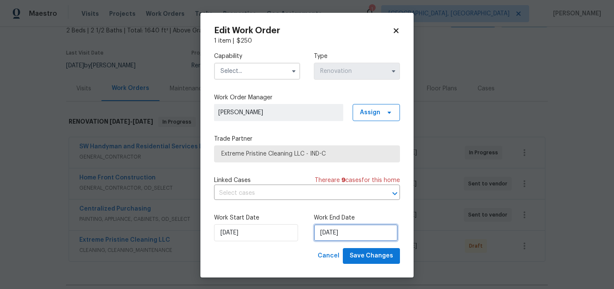
select select "8"
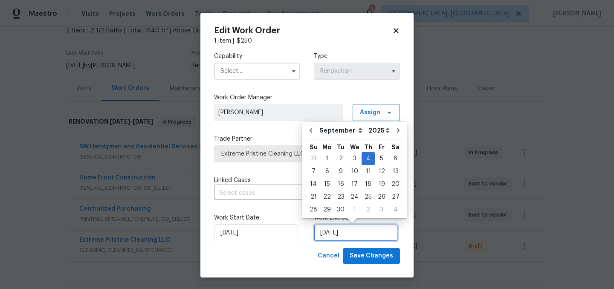
click at [376, 236] on input "9/4/2025" at bounding box center [356, 232] width 84 height 17
click at [380, 156] on div "5" at bounding box center [382, 159] width 14 height 12
type input "9/5/2025"
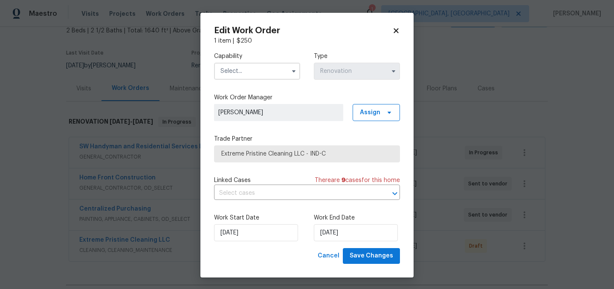
click at [252, 66] on input "text" at bounding box center [257, 71] width 86 height 17
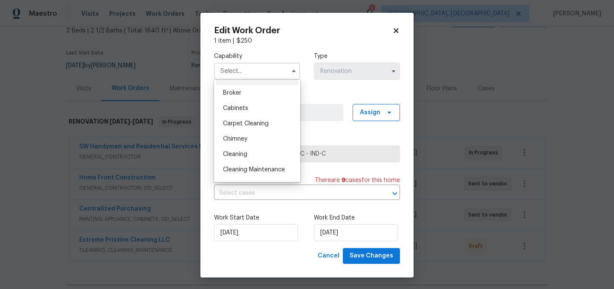
scroll to position [66, 0]
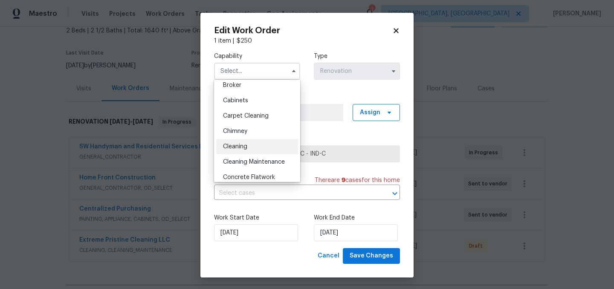
click at [248, 146] on div "Cleaning" at bounding box center [257, 146] width 82 height 15
type input "Cleaning"
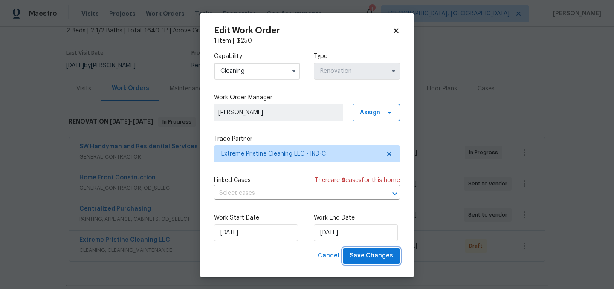
click at [370, 257] on span "Save Changes" at bounding box center [371, 256] width 43 height 11
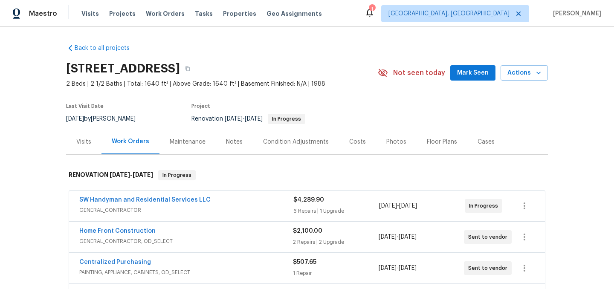
click at [359, 140] on div "Costs" at bounding box center [357, 142] width 17 height 9
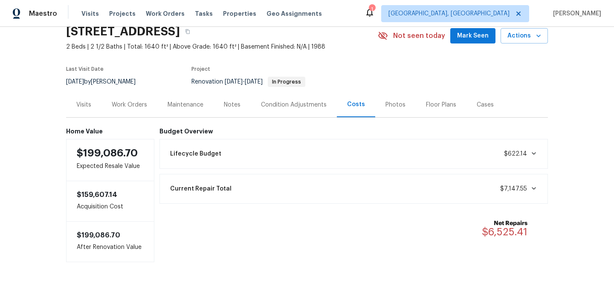
scroll to position [35, 0]
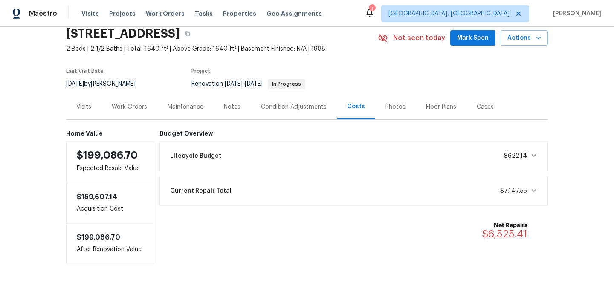
click at [270, 111] on div "Condition Adjustments" at bounding box center [294, 106] width 86 height 25
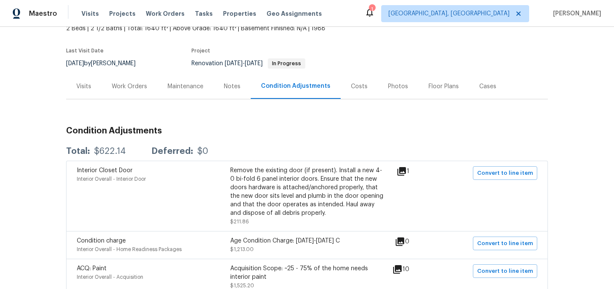
scroll to position [39, 0]
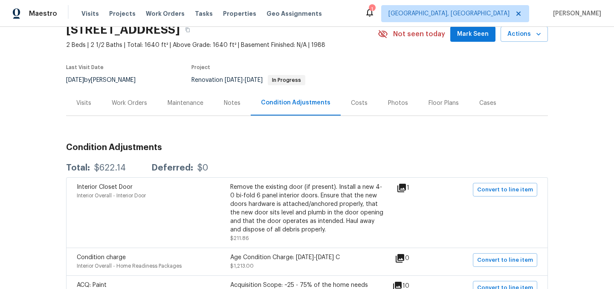
click at [131, 99] on div "Work Orders" at bounding box center [129, 103] width 35 height 9
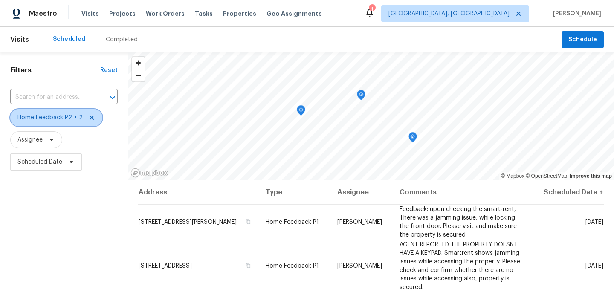
click at [90, 114] on icon at bounding box center [91, 117] width 7 height 7
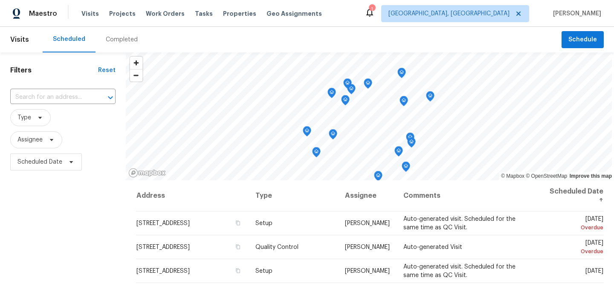
click at [94, 171] on span "Scheduled Date" at bounding box center [62, 162] width 105 height 22
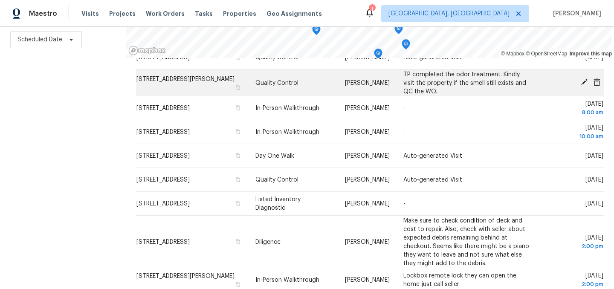
scroll to position [118, 0]
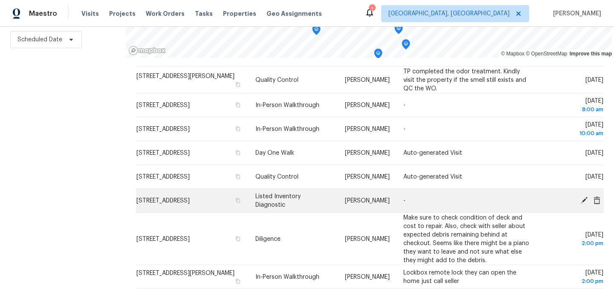
click at [584, 200] on icon at bounding box center [584, 200] width 7 height 7
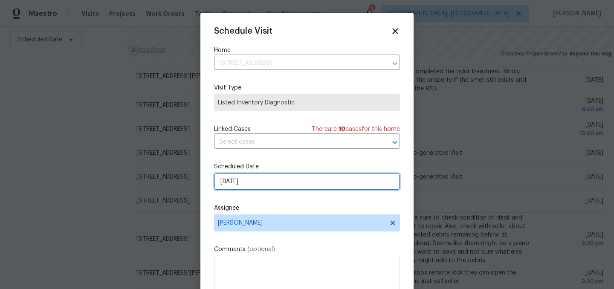
click at [248, 184] on input "[DATE]" at bounding box center [307, 181] width 186 height 17
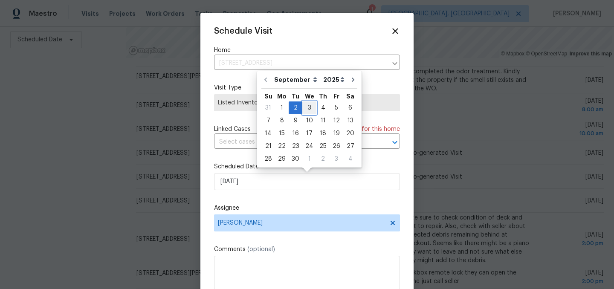
click at [307, 110] on div "3" at bounding box center [309, 108] width 14 height 12
type input "9/3/2025"
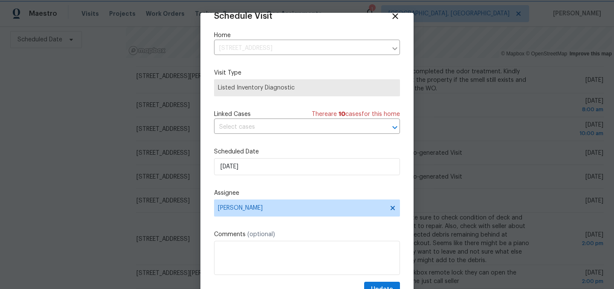
scroll to position [35, 0]
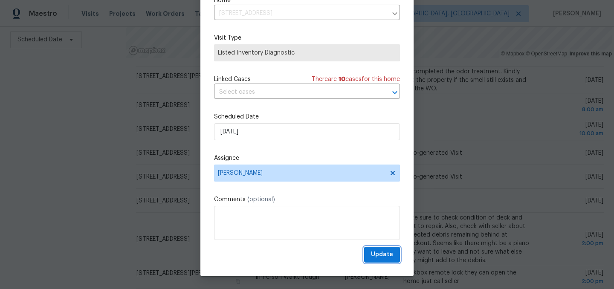
click at [385, 248] on button "Update" at bounding box center [382, 255] width 36 height 16
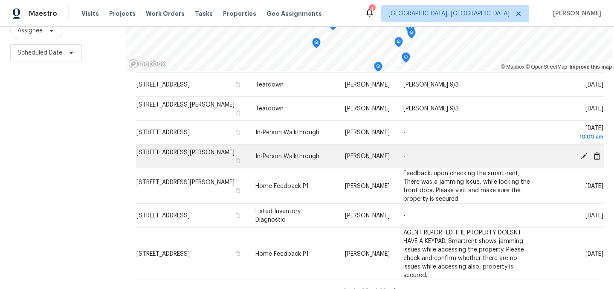
scroll to position [122, 0]
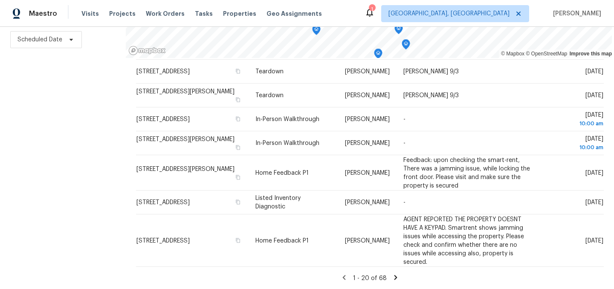
click at [394, 277] on icon at bounding box center [396, 278] width 8 height 8
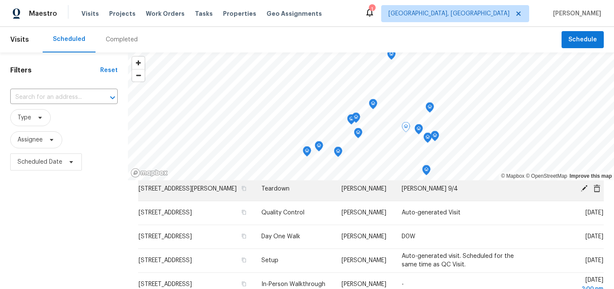
scroll to position [76, 0]
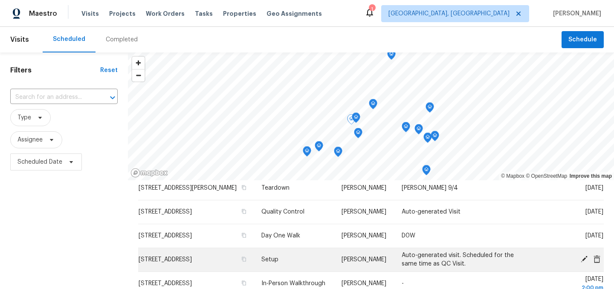
click at [583, 263] on icon at bounding box center [584, 259] width 8 height 8
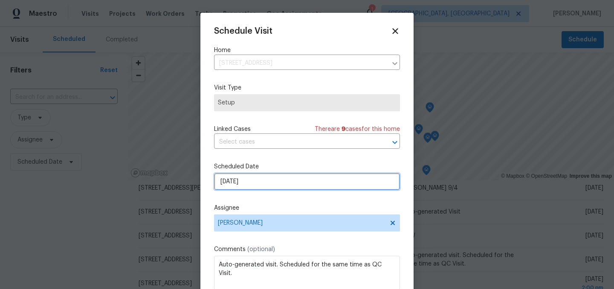
click at [249, 184] on input "9/4/2025" at bounding box center [307, 181] width 186 height 17
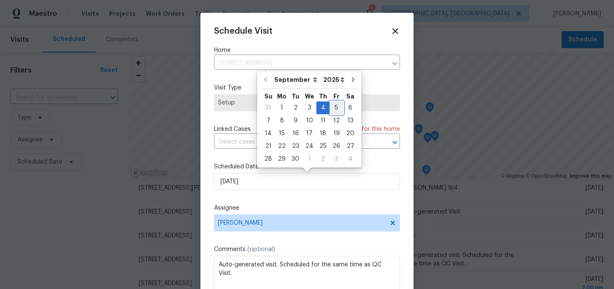
click at [332, 106] on div "5" at bounding box center [337, 108] width 14 height 12
type input "9/5/2025"
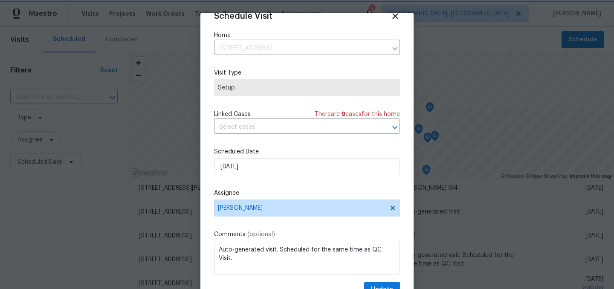
scroll to position [35, 0]
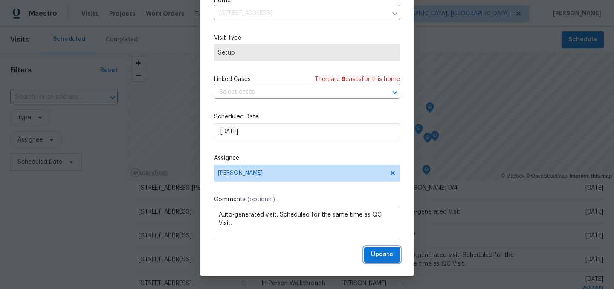
click at [384, 252] on span "Update" at bounding box center [382, 254] width 22 height 11
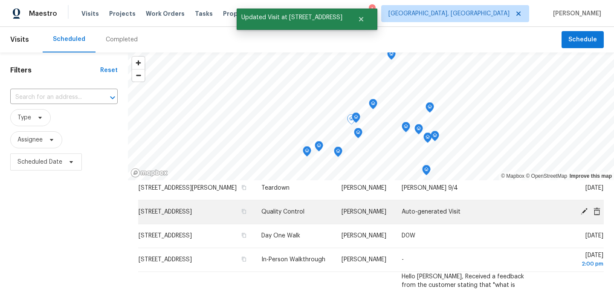
click at [584, 215] on icon at bounding box center [584, 211] width 7 height 7
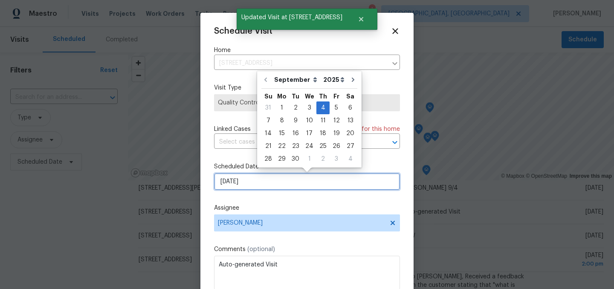
click at [268, 187] on input "9/4/2025" at bounding box center [307, 181] width 186 height 17
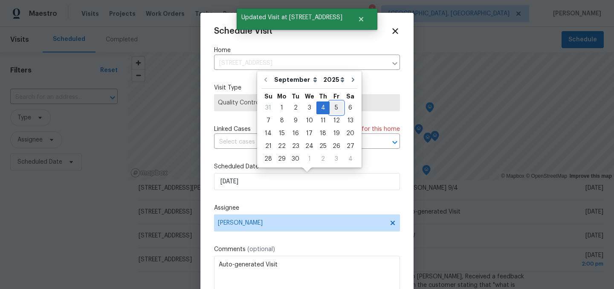
click at [333, 108] on div "5" at bounding box center [337, 108] width 14 height 12
type input "9/5/2025"
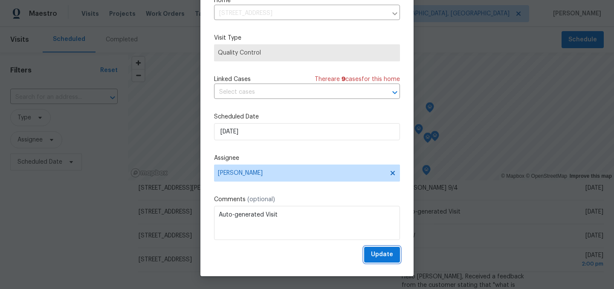
click at [384, 253] on span "Update" at bounding box center [382, 254] width 22 height 11
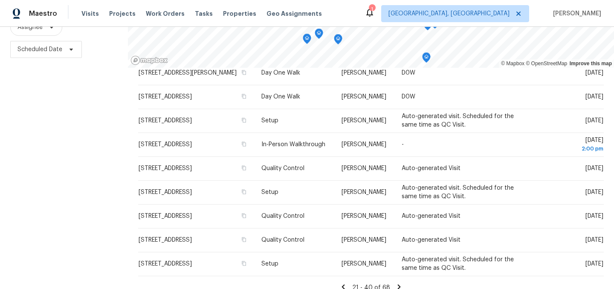
scroll to position [122, 0]
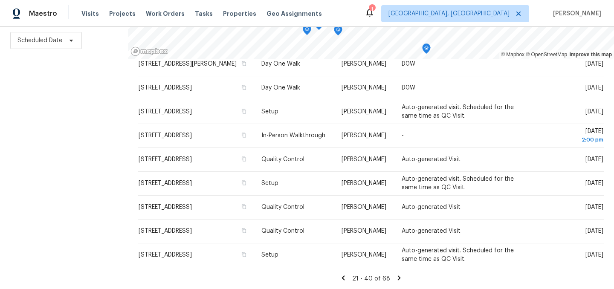
click at [395, 278] on icon at bounding box center [399, 278] width 8 height 8
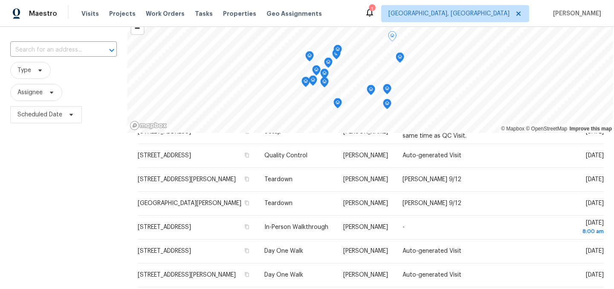
scroll to position [0, 0]
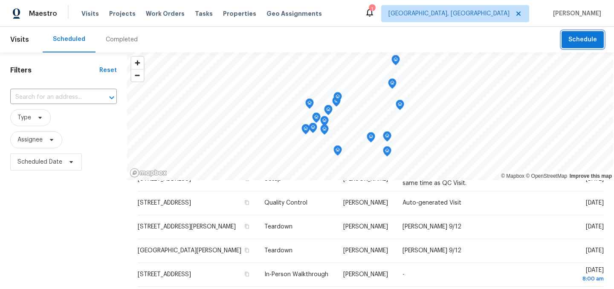
click at [593, 43] on span "Schedule" at bounding box center [582, 40] width 29 height 11
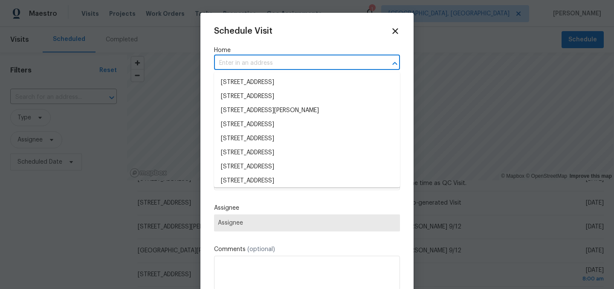
click at [247, 62] on input "text" at bounding box center [295, 63] width 162 height 13
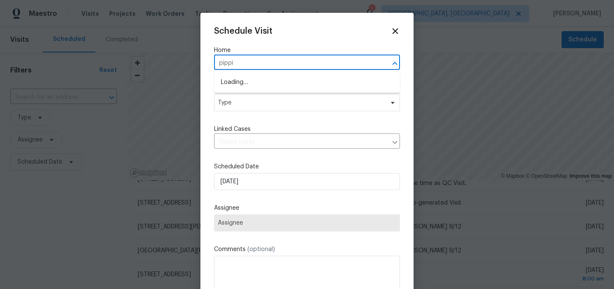
type input "pippin"
click at [249, 83] on li "[STREET_ADDRESS][PERSON_NAME]" at bounding box center [307, 82] width 186 height 14
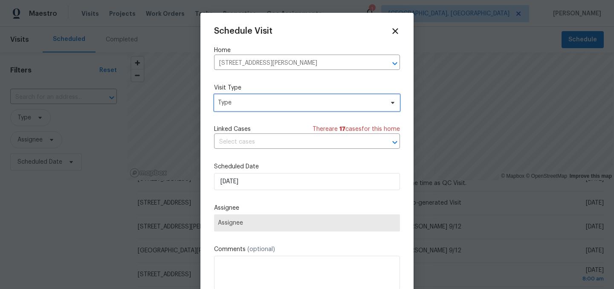
click at [251, 102] on span "Type" at bounding box center [301, 103] width 166 height 9
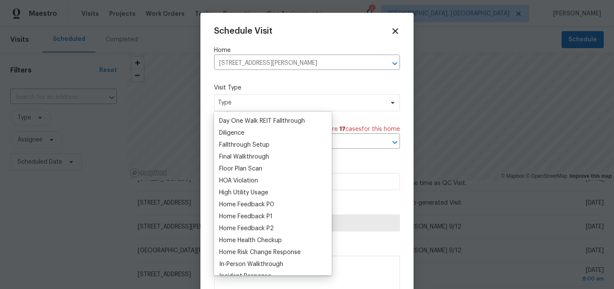
scroll to position [182, 0]
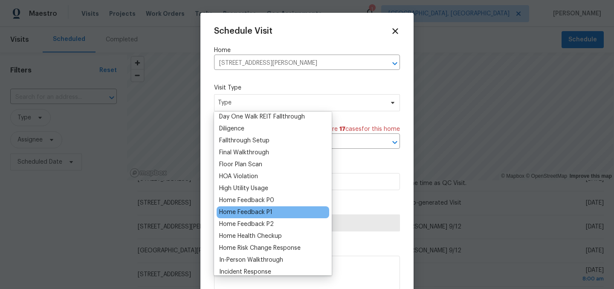
click at [262, 213] on div "Home Feedback P1" at bounding box center [245, 212] width 53 height 9
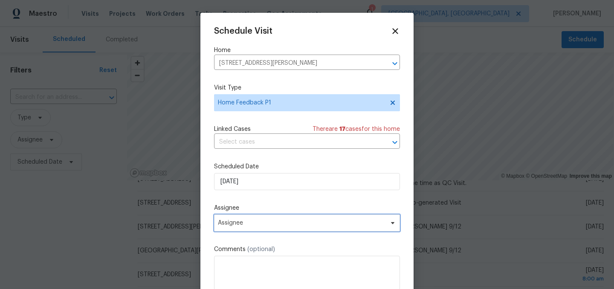
click at [254, 226] on span "Assignee" at bounding box center [301, 223] width 167 height 7
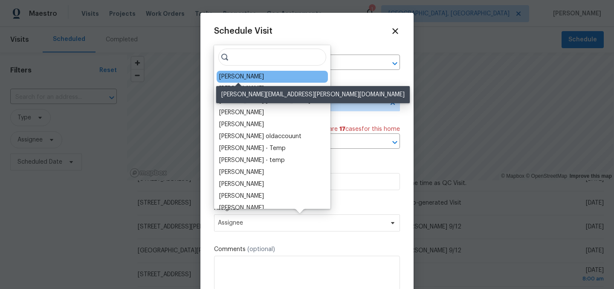
click at [241, 77] on div "[PERSON_NAME]" at bounding box center [241, 76] width 45 height 9
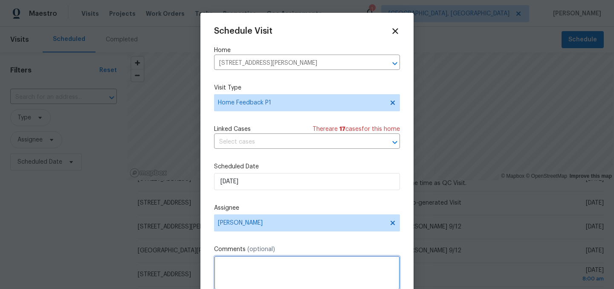
click at [237, 269] on textarea at bounding box center [307, 273] width 186 height 34
paste textarea "please visit on Tuesday to determine best path of repair (add supporting beam e…"
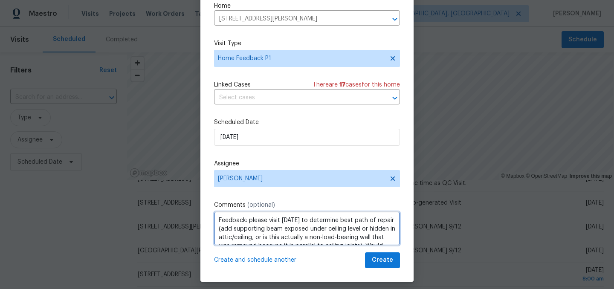
scroll to position [35, 0]
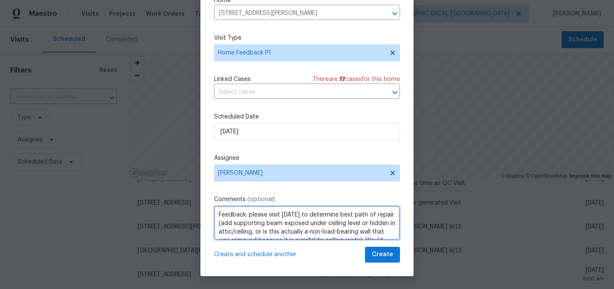
type textarea "Feedback: please visit [DATE] to determine best path of repair (add supporting …"
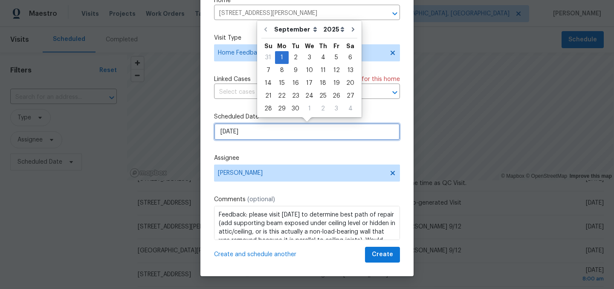
click at [281, 133] on input "9/1/2025" at bounding box center [307, 131] width 186 height 17
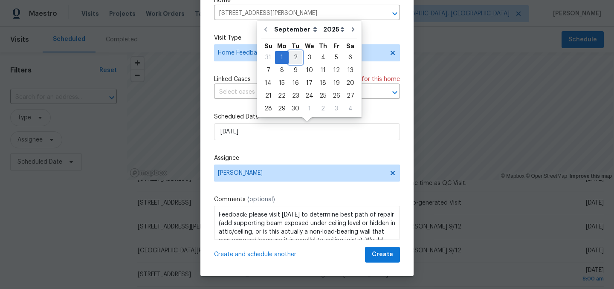
click at [294, 55] on div "2" at bounding box center [296, 58] width 14 height 12
type input "9/2/2025"
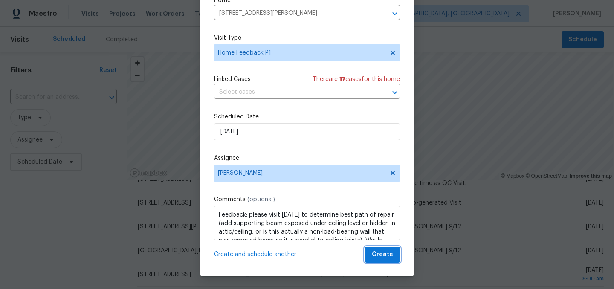
click at [383, 259] on span "Create" at bounding box center [382, 254] width 21 height 11
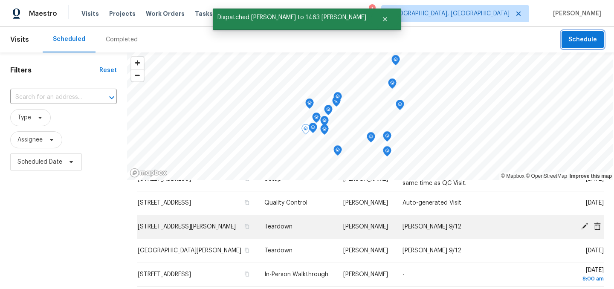
scroll to position [0, 0]
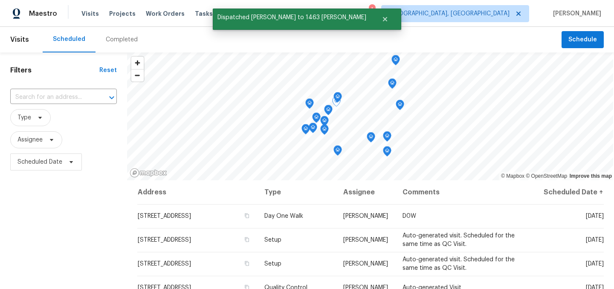
click at [88, 217] on div "Filters Reset ​ Type Assignee Scheduled Date" at bounding box center [63, 231] width 127 height 359
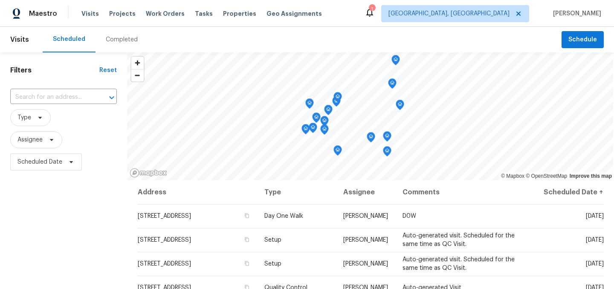
click at [88, 217] on div "Filters Reset ​ Type Assignee Scheduled Date" at bounding box center [63, 231] width 127 height 359
click at [110, 223] on div "Filters Reset ​ Type Assignee Scheduled Date" at bounding box center [63, 231] width 127 height 359
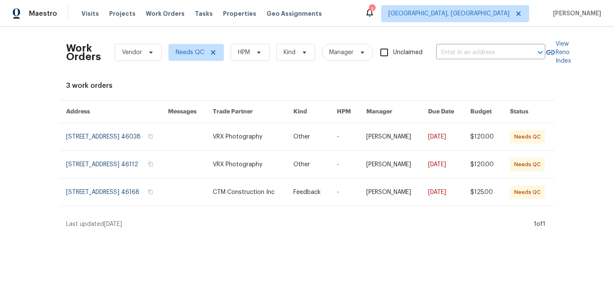
click at [373, 15] on icon at bounding box center [369, 13] width 7 height 9
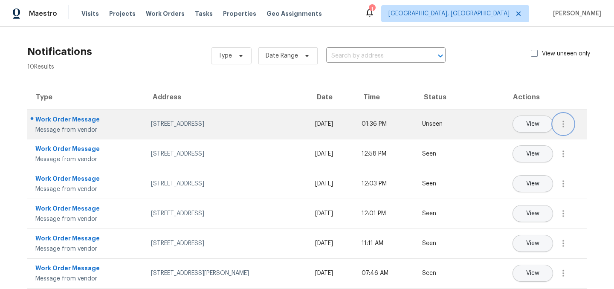
click at [560, 120] on icon "button" at bounding box center [563, 124] width 10 height 10
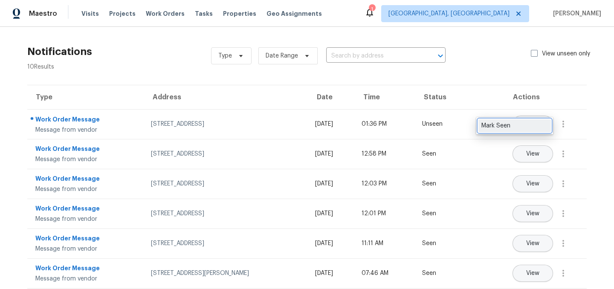
click at [537, 127] on div "Mark Seen" at bounding box center [514, 126] width 67 height 9
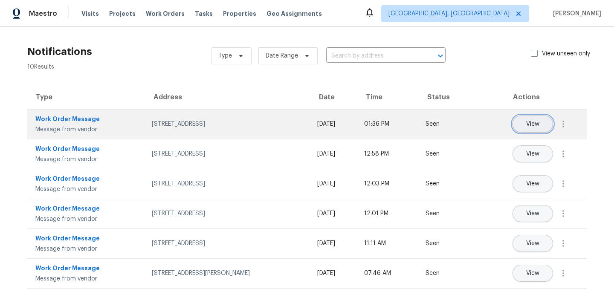
click at [529, 126] on span "View" at bounding box center [532, 124] width 13 height 6
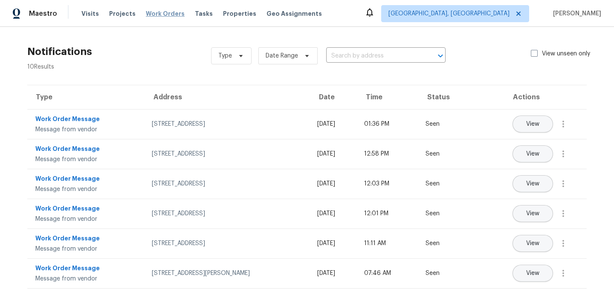
click at [155, 14] on span "Work Orders" at bounding box center [165, 13] width 39 height 9
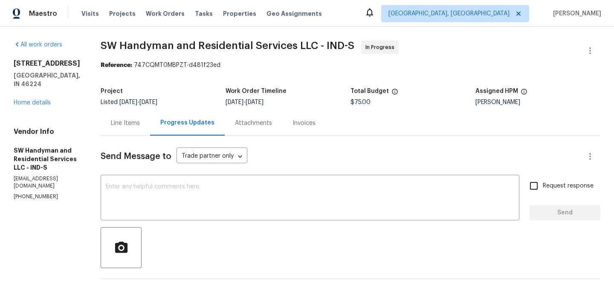
click at [135, 125] on div "Line Items" at bounding box center [125, 123] width 29 height 9
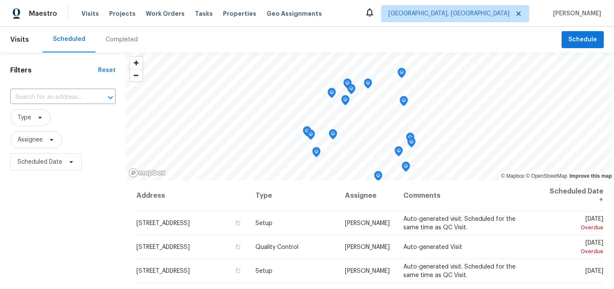
click at [110, 197] on div "Filters Reset ​ Type Assignee Scheduled Date" at bounding box center [63, 231] width 126 height 359
